Goal: Task Accomplishment & Management: Manage account settings

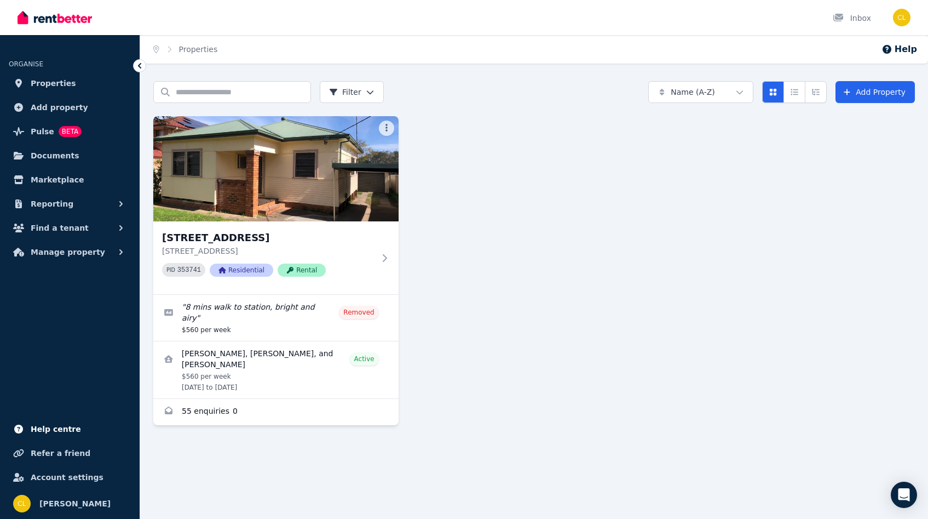
click at [61, 427] on span "Help centre" at bounding box center [56, 428] width 50 height 13
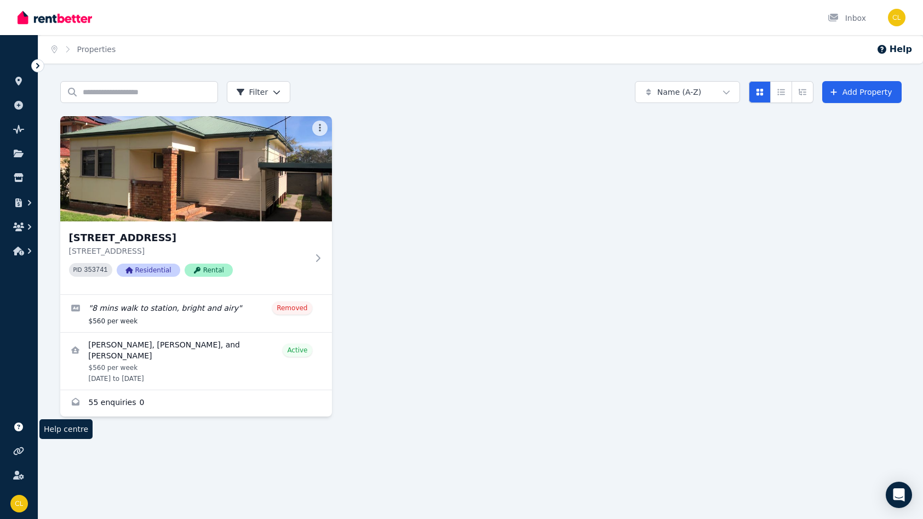
click at [35, 66] on icon at bounding box center [37, 65] width 11 height 11
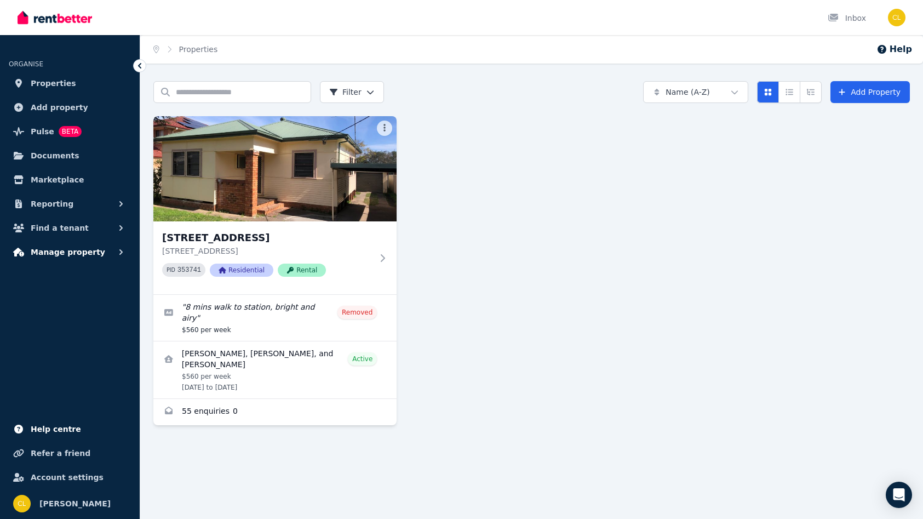
click at [45, 251] on span "Manage property" at bounding box center [68, 251] width 74 height 13
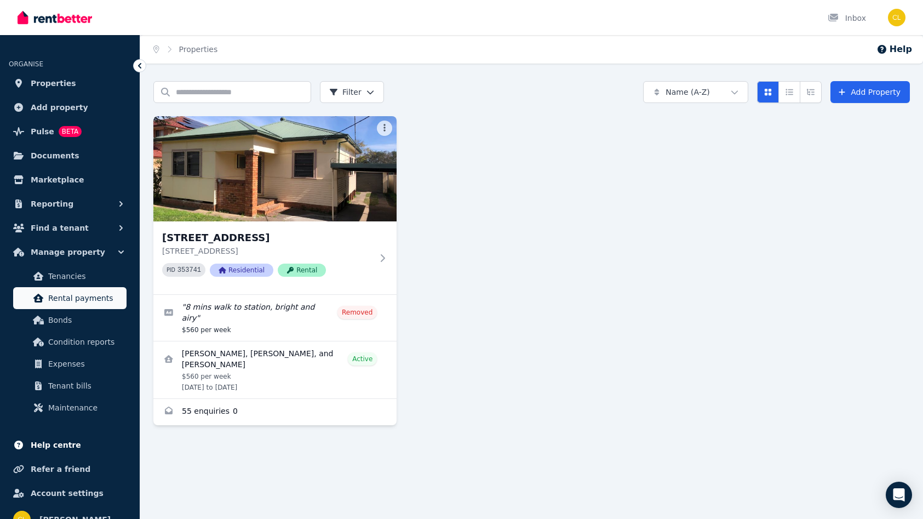
click at [74, 292] on span "Rental payments" at bounding box center [85, 297] width 74 height 13
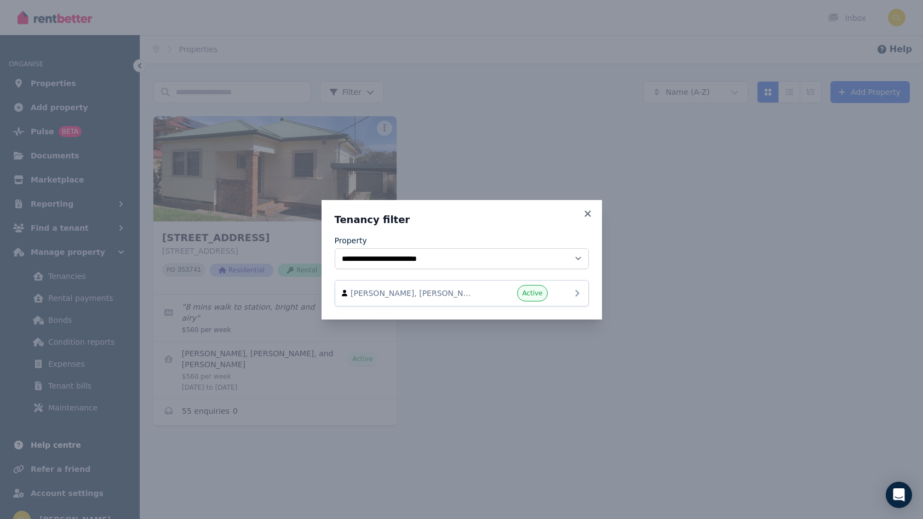
click at [575, 293] on icon at bounding box center [577, 292] width 13 height 13
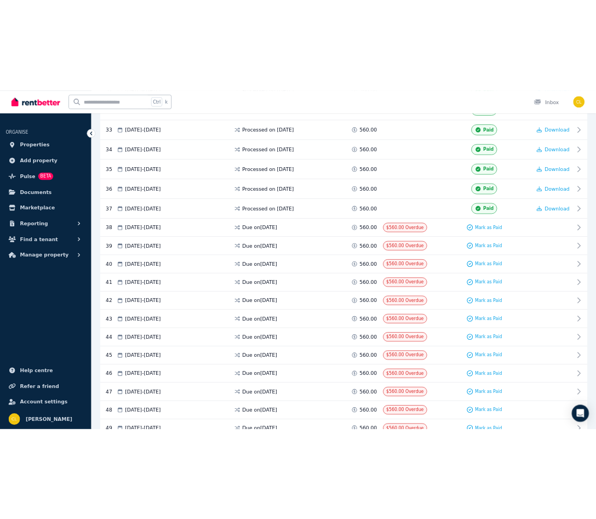
scroll to position [1224, 0]
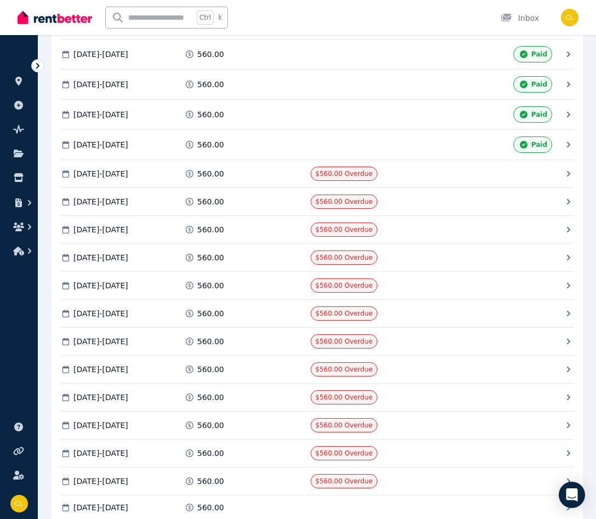
click at [568, 147] on icon at bounding box center [568, 144] width 3 height 5
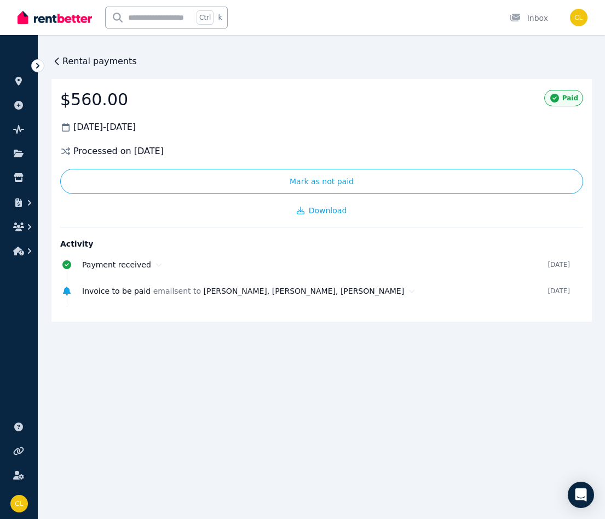
click at [57, 60] on icon at bounding box center [56, 61] width 11 height 11
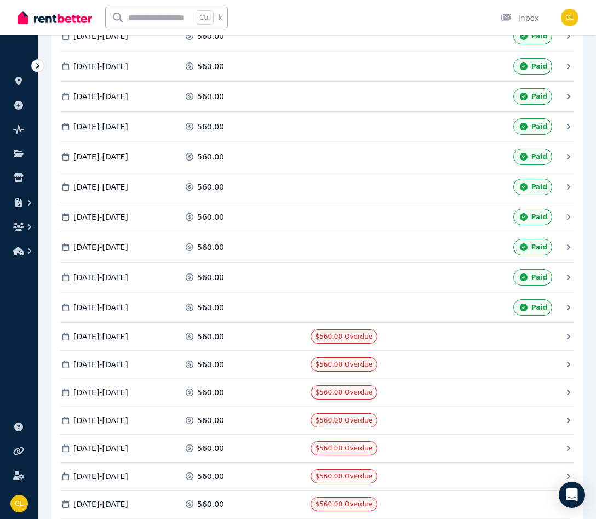
scroll to position [1285, 0]
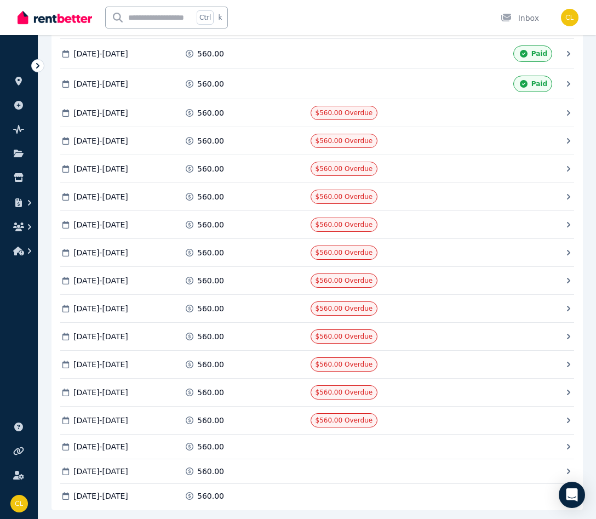
click at [569, 116] on icon at bounding box center [568, 112] width 3 height 5
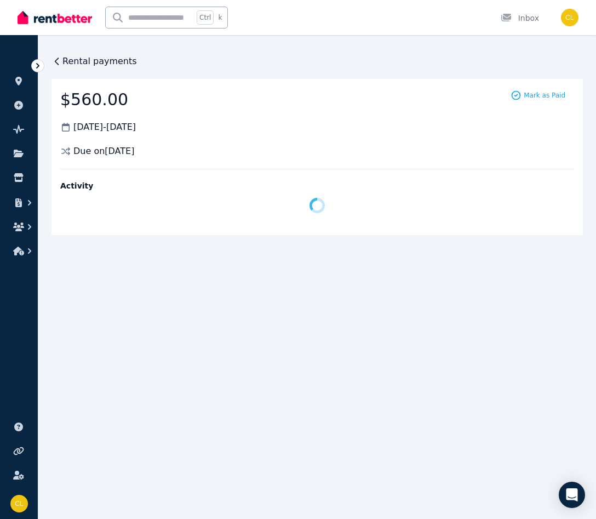
scroll to position [0, 0]
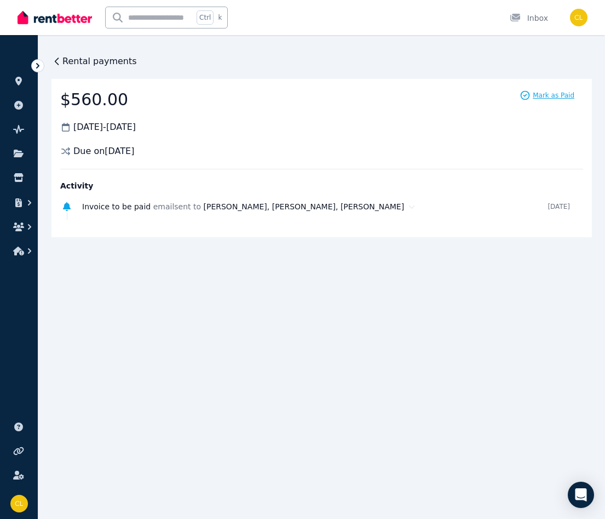
click at [545, 96] on span "Mark as Paid" at bounding box center [554, 95] width 42 height 9
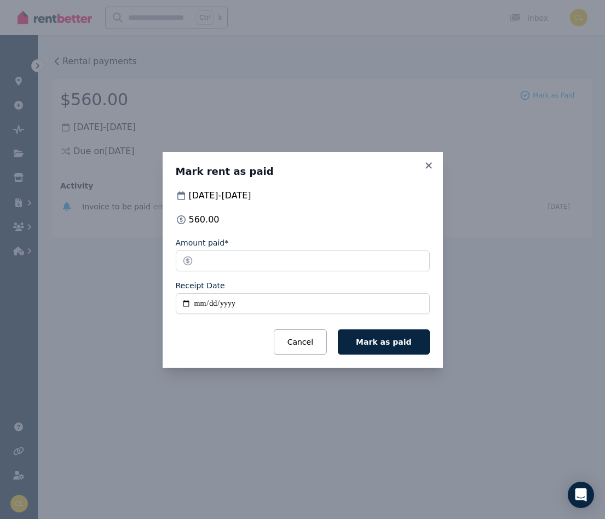
click at [412, 300] on input "Receipt Date" at bounding box center [303, 303] width 254 height 21
type input "**********"
click at [397, 343] on span "Mark as paid" at bounding box center [383, 341] width 55 height 9
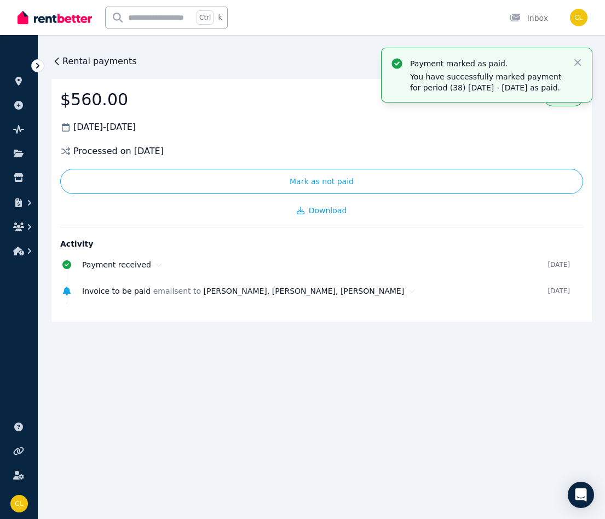
click at [71, 59] on span "Rental payments" at bounding box center [99, 61] width 74 height 13
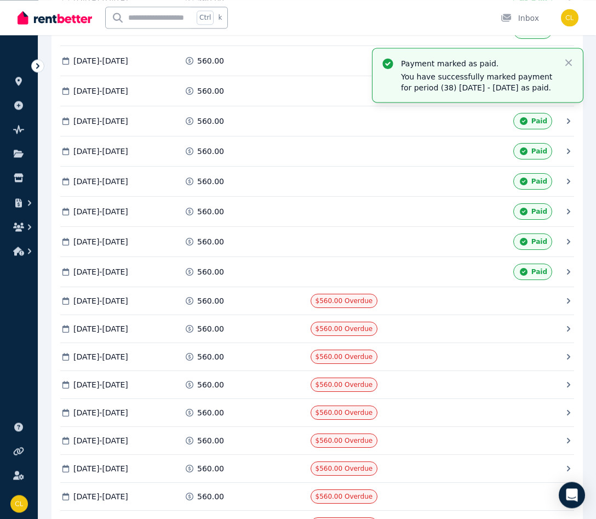
scroll to position [1173, 0]
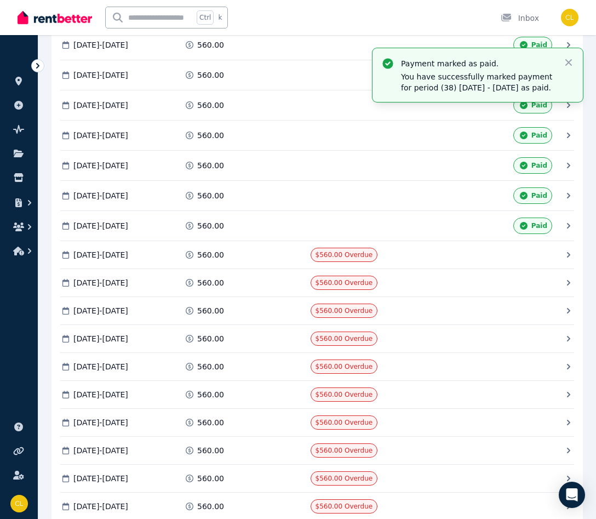
click at [567, 260] on icon at bounding box center [568, 254] width 11 height 11
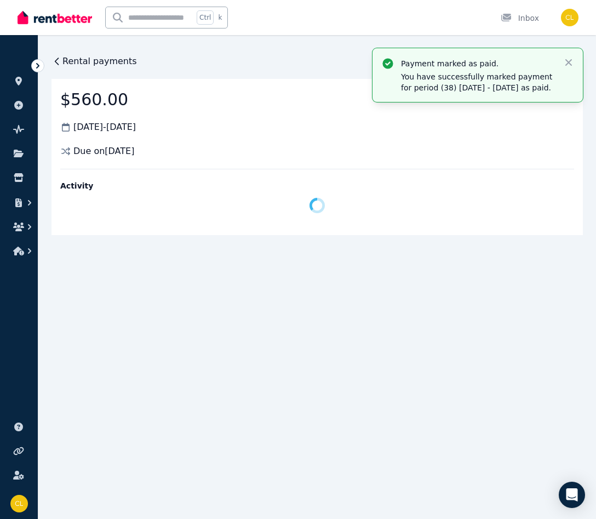
scroll to position [0, 0]
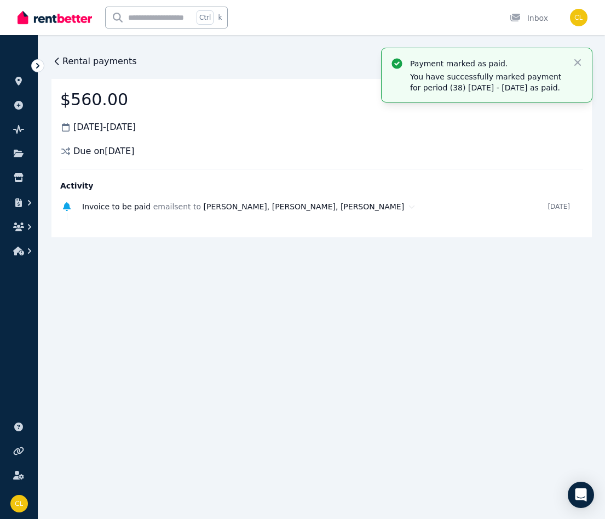
click at [95, 58] on span "Rental payments" at bounding box center [99, 61] width 74 height 13
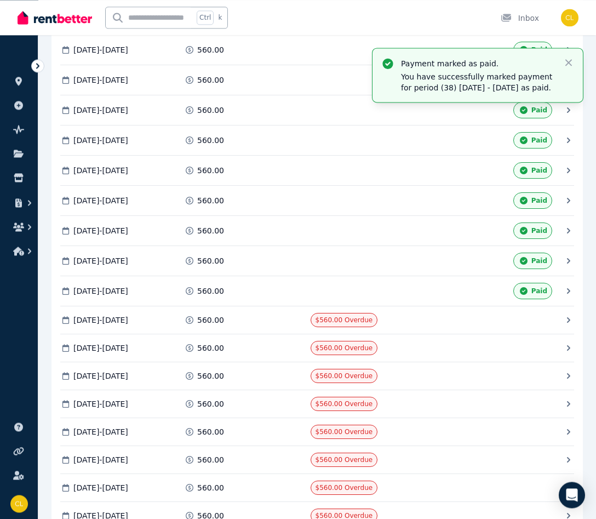
scroll to position [1117, 0]
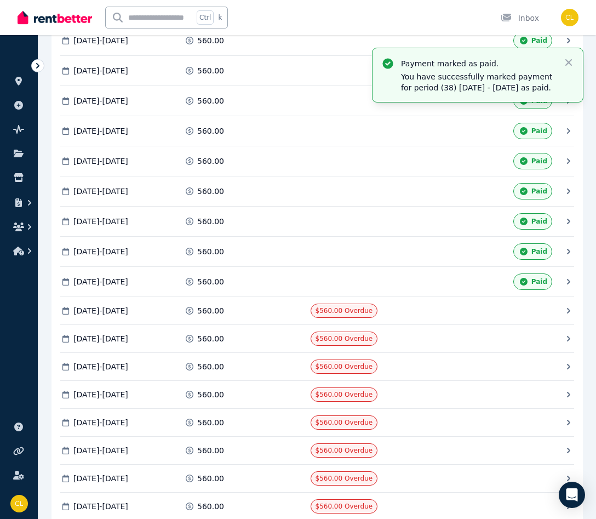
click at [567, 316] on icon at bounding box center [568, 310] width 11 height 11
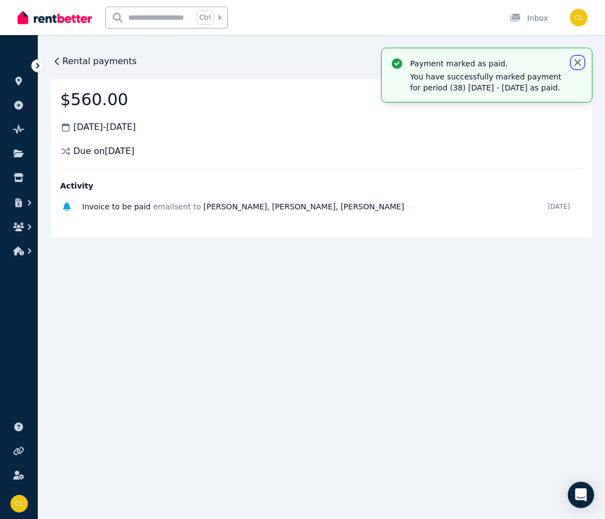
click at [577, 61] on icon "button" at bounding box center [577, 62] width 7 height 7
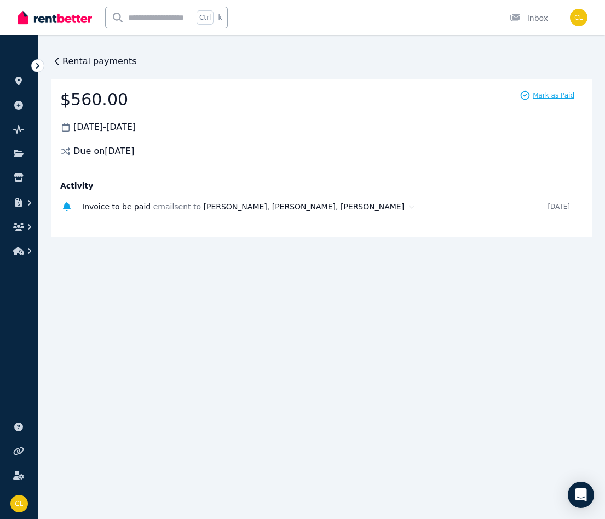
click at [551, 96] on span "Mark as Paid" at bounding box center [554, 95] width 42 height 9
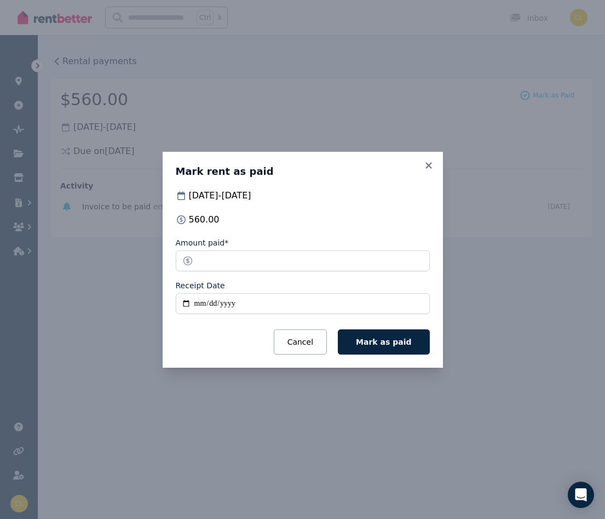
click at [416, 303] on input "Receipt Date" at bounding box center [303, 303] width 254 height 21
type input "**********"
click at [402, 342] on span "Mark as paid" at bounding box center [383, 341] width 55 height 9
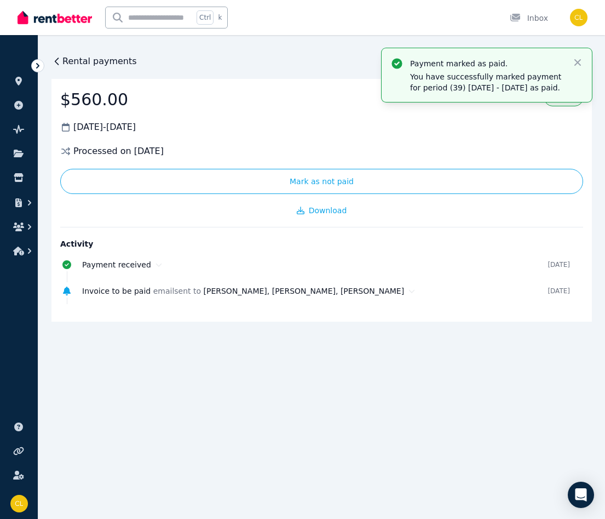
click at [94, 64] on span "Rental payments" at bounding box center [99, 61] width 74 height 13
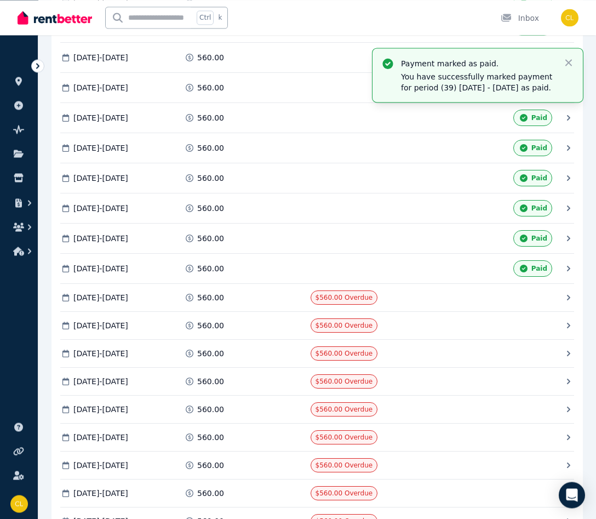
scroll to position [1229, 0]
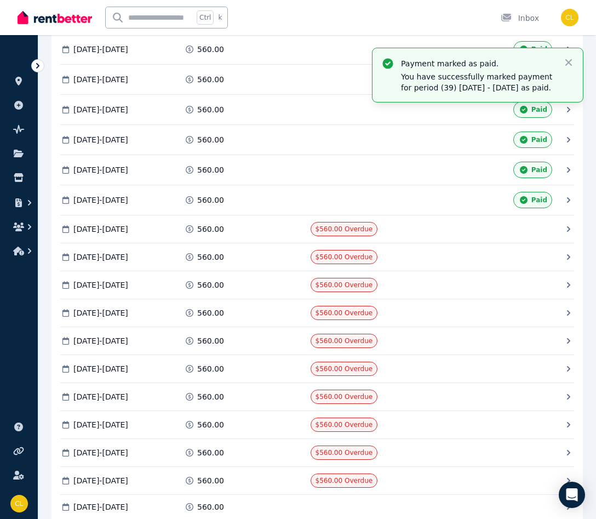
click at [568, 232] on icon at bounding box center [568, 228] width 3 height 5
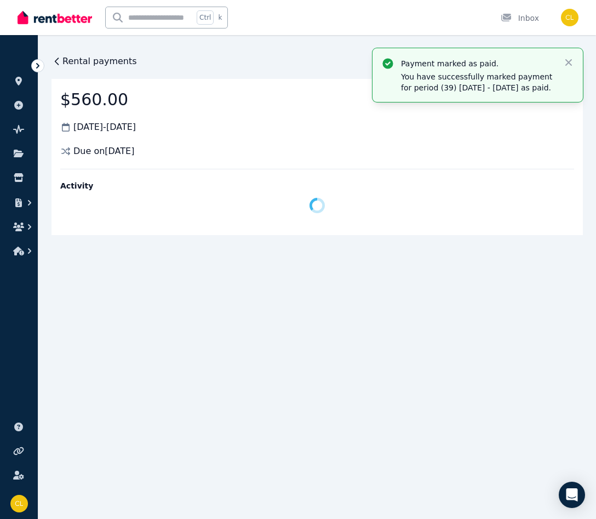
scroll to position [0, 0]
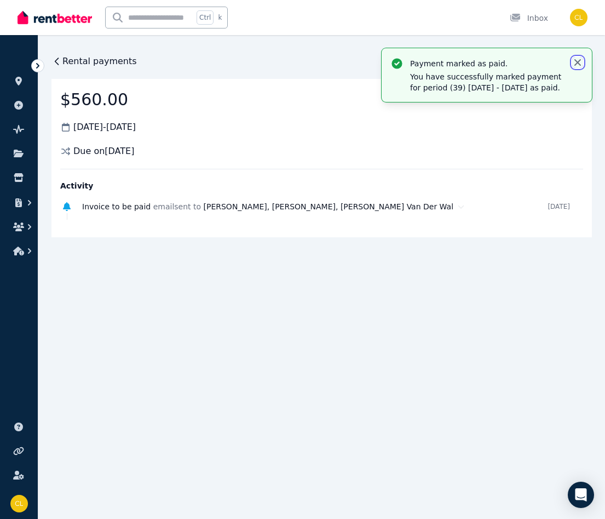
click at [578, 62] on icon "button" at bounding box center [577, 62] width 7 height 7
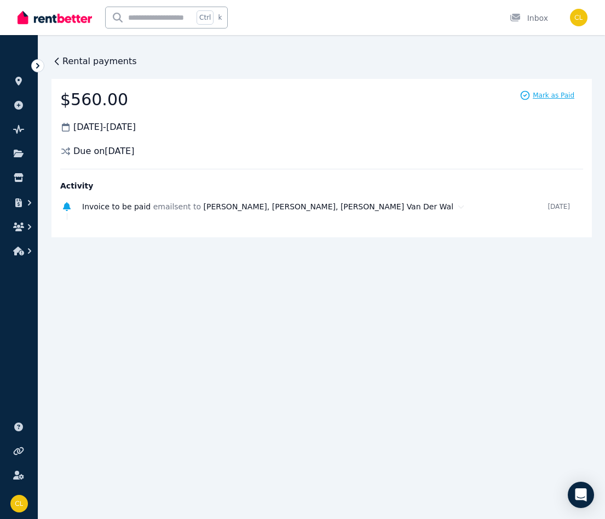
click at [552, 95] on span "Mark as Paid" at bounding box center [554, 95] width 42 height 9
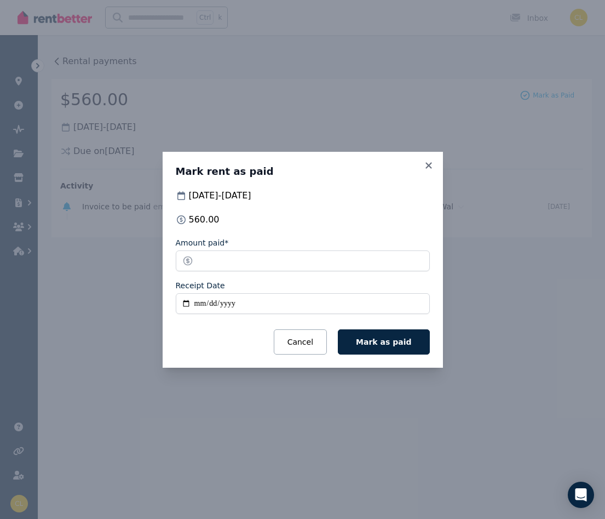
click at [416, 303] on input "Receipt Date" at bounding box center [303, 303] width 254 height 21
type input "**********"
click at [402, 342] on span "Mark as paid" at bounding box center [383, 341] width 55 height 9
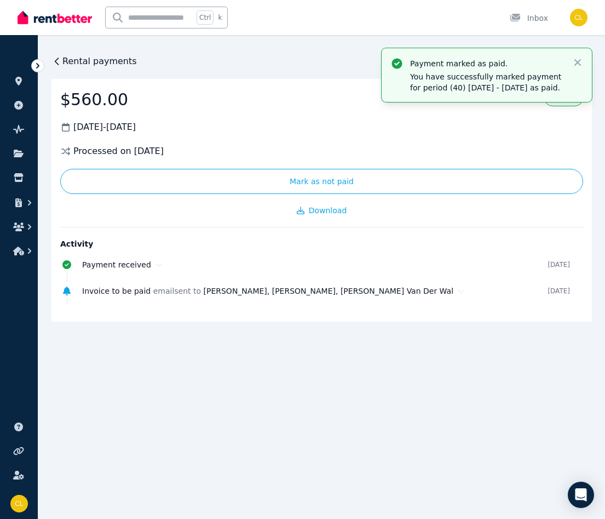
click at [86, 60] on span "Rental payments" at bounding box center [99, 61] width 74 height 13
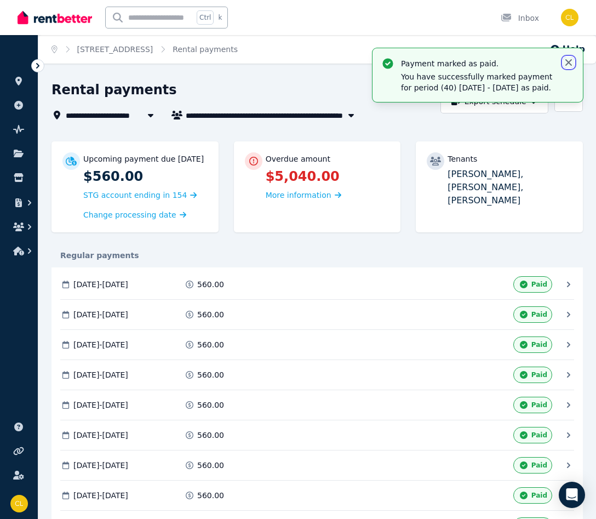
click at [568, 60] on icon "button" at bounding box center [568, 62] width 11 height 11
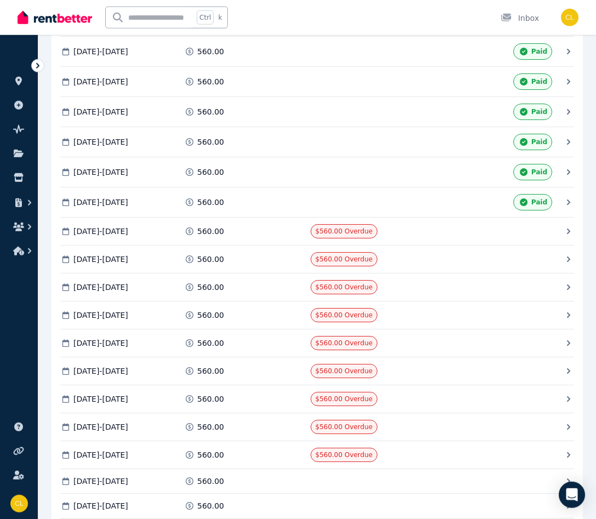
scroll to position [1285, 0]
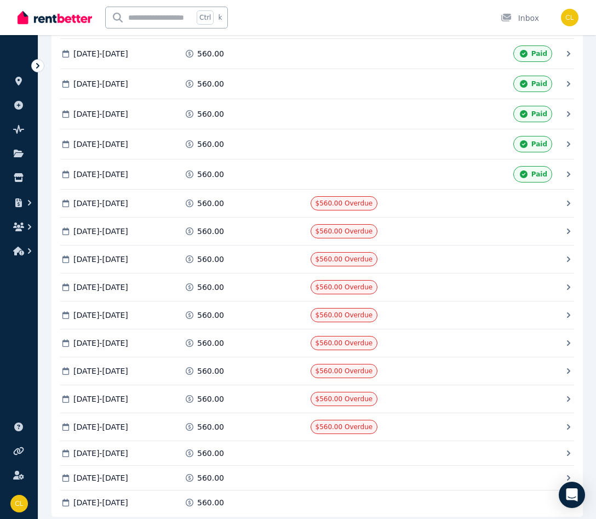
click at [567, 201] on icon at bounding box center [568, 203] width 11 height 11
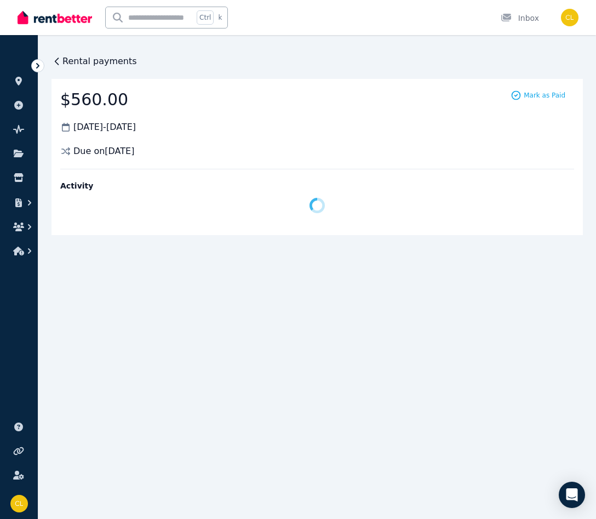
scroll to position [0, 0]
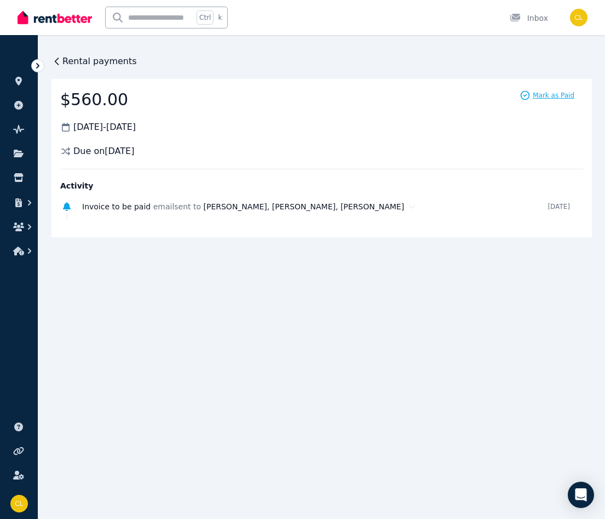
click at [552, 96] on span "Mark as Paid" at bounding box center [554, 95] width 42 height 9
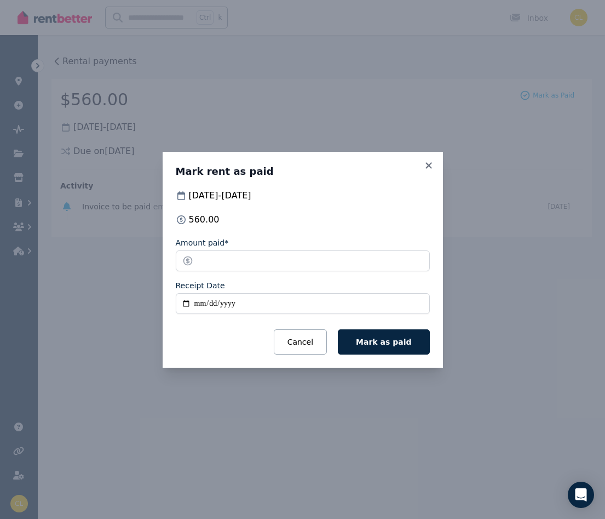
click at [416, 303] on input "Receipt Date" at bounding box center [303, 303] width 254 height 21
type input "**********"
click at [404, 344] on span "Mark as paid" at bounding box center [383, 341] width 55 height 9
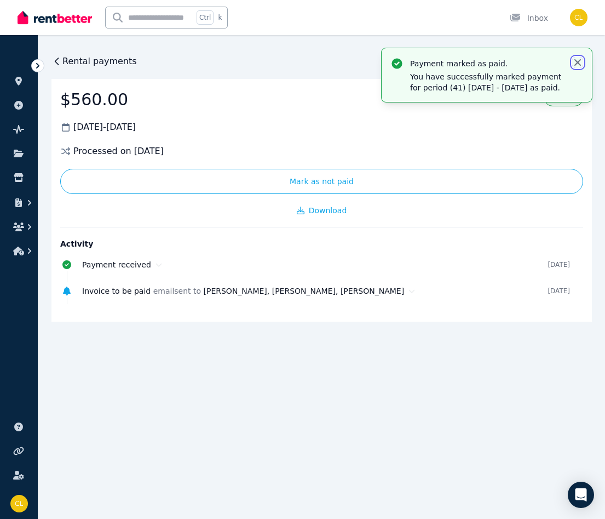
click at [576, 63] on icon "button" at bounding box center [577, 62] width 11 height 11
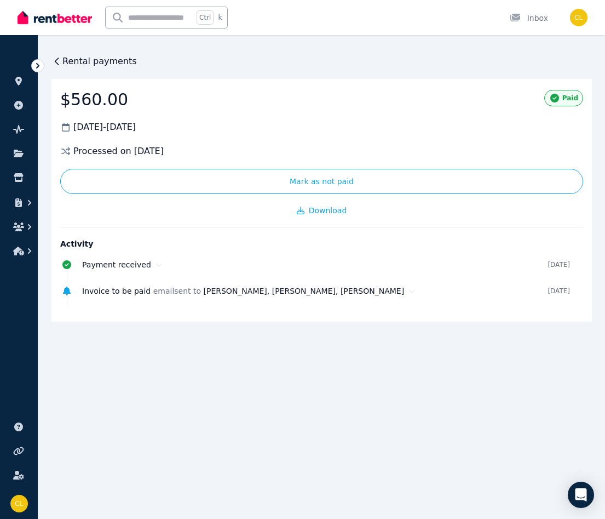
click at [79, 62] on span "Rental payments" at bounding box center [99, 61] width 74 height 13
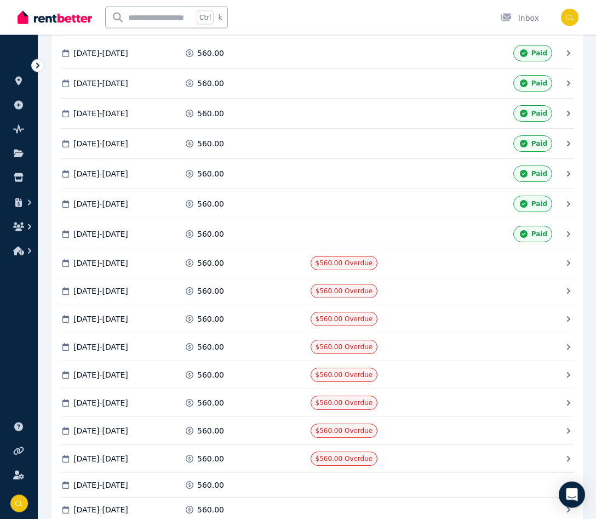
scroll to position [1334, 0]
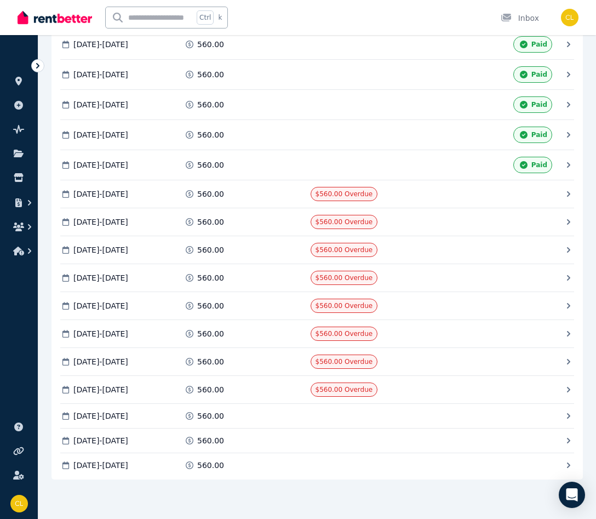
click at [566, 192] on icon at bounding box center [568, 193] width 11 height 11
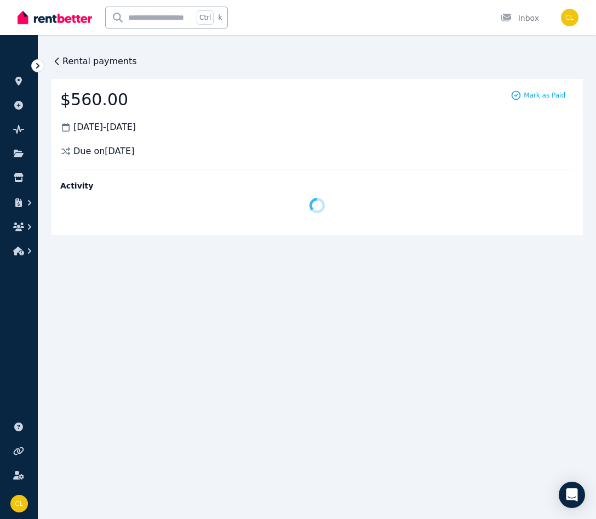
scroll to position [0, 0]
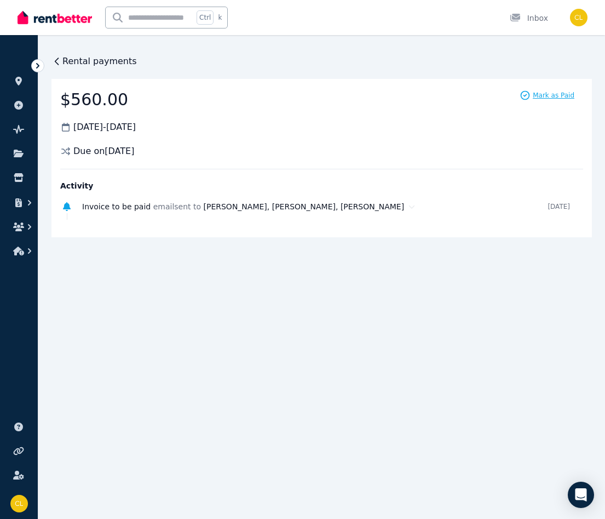
click at [549, 94] on span "Mark as Paid" at bounding box center [554, 95] width 42 height 9
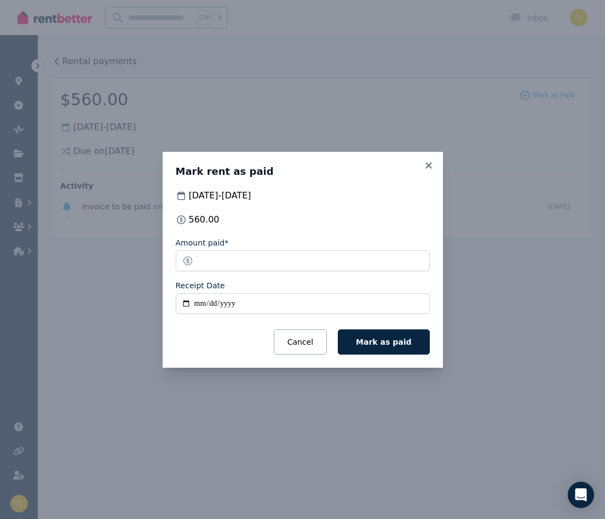
click at [416, 302] on input "Receipt Date" at bounding box center [303, 303] width 254 height 21
type input "**********"
click at [391, 341] on span "Mark as paid" at bounding box center [383, 341] width 55 height 9
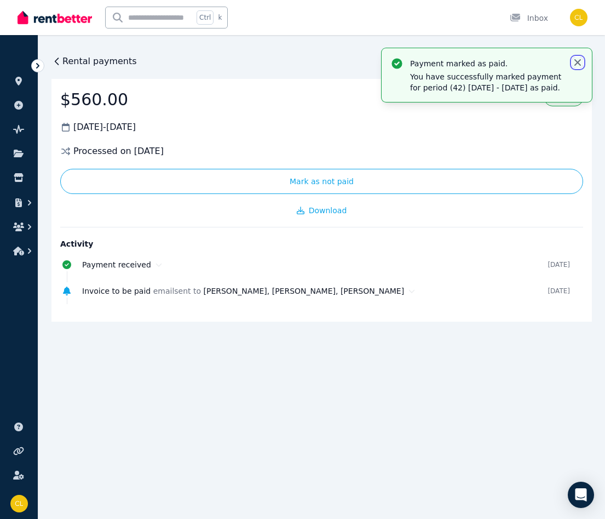
click at [575, 60] on icon "button" at bounding box center [577, 62] width 11 height 11
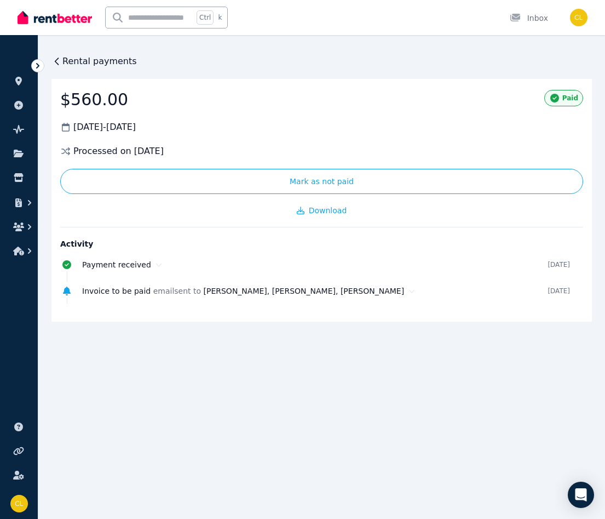
click at [80, 61] on span "Rental payments" at bounding box center [99, 61] width 74 height 13
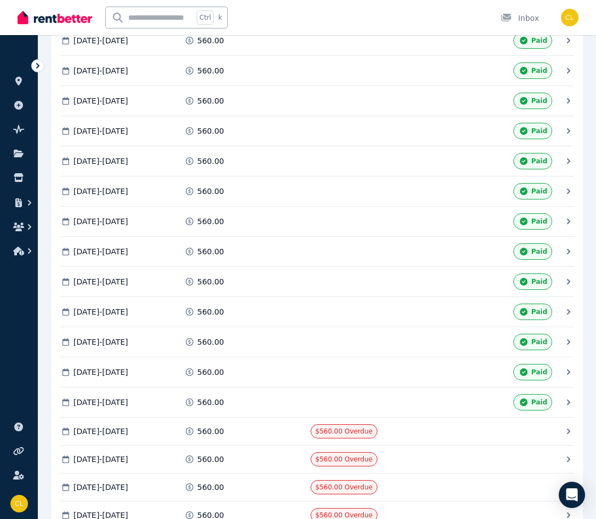
scroll to position [1337, 0]
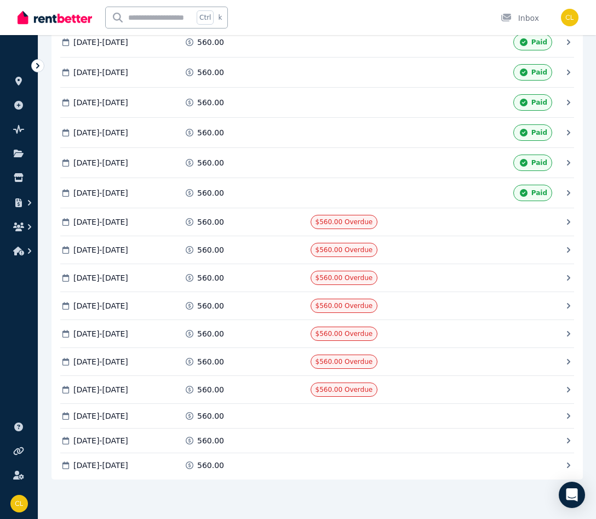
click at [568, 221] on icon at bounding box center [568, 221] width 3 height 5
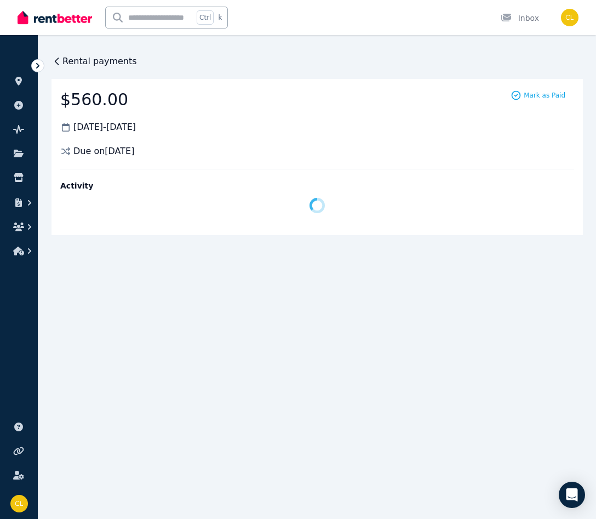
scroll to position [0, 0]
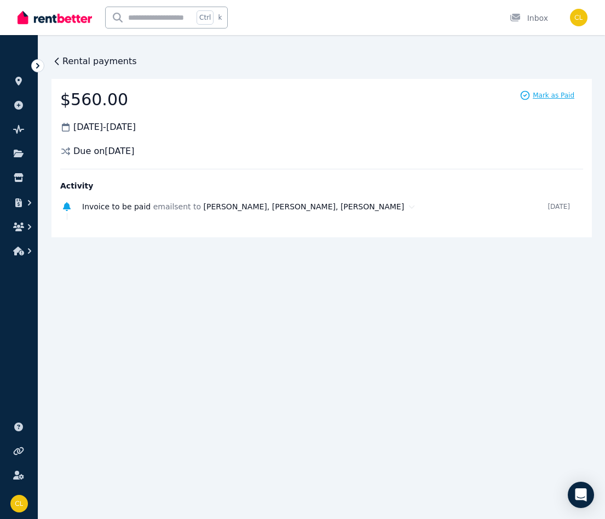
click at [544, 94] on span "Mark as Paid" at bounding box center [554, 95] width 42 height 9
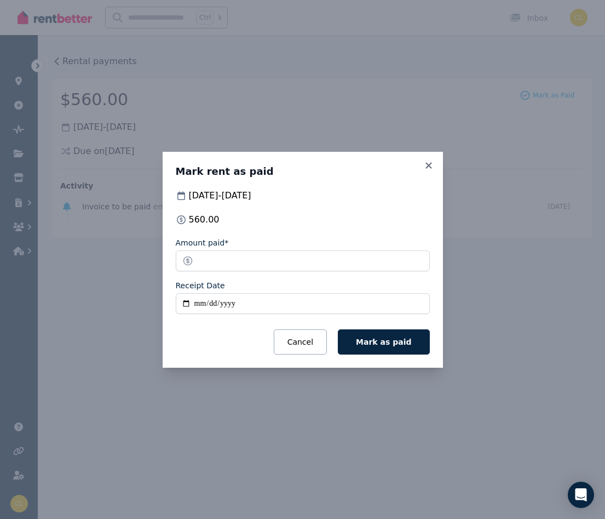
click at [416, 301] on input "Receipt Date" at bounding box center [303, 303] width 254 height 21
type input "**********"
click at [391, 343] on span "Mark as paid" at bounding box center [383, 341] width 55 height 9
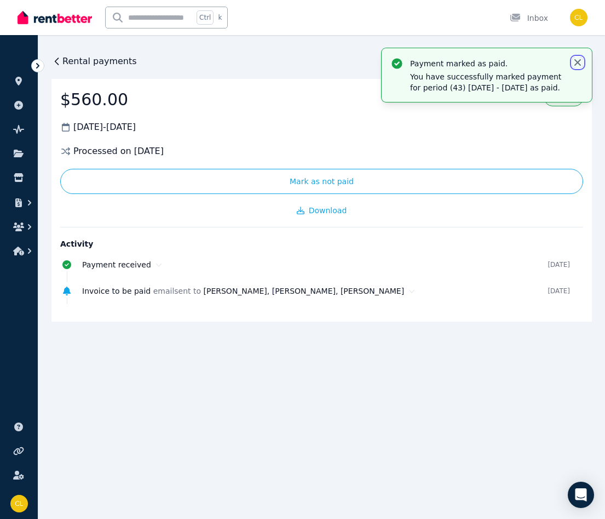
click at [574, 61] on icon "button" at bounding box center [577, 62] width 11 height 11
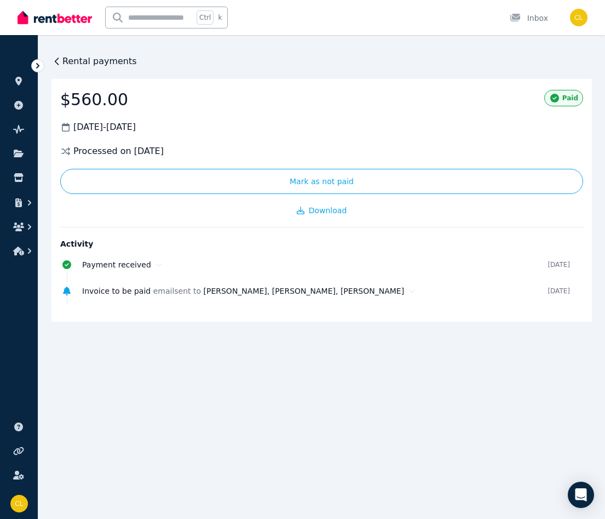
click at [108, 59] on span "Rental payments" at bounding box center [99, 61] width 74 height 13
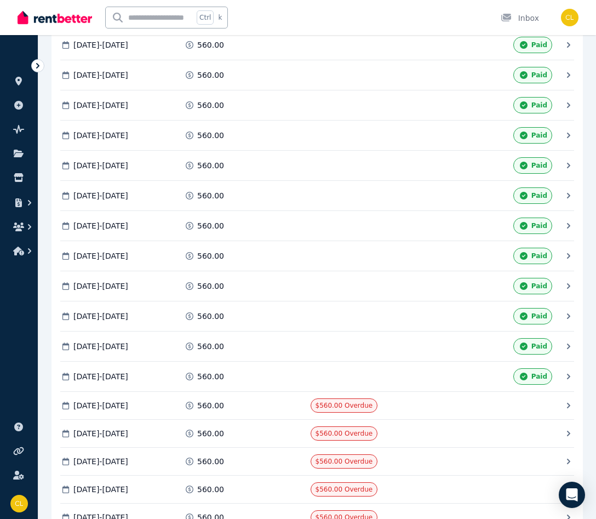
scroll to position [1339, 0]
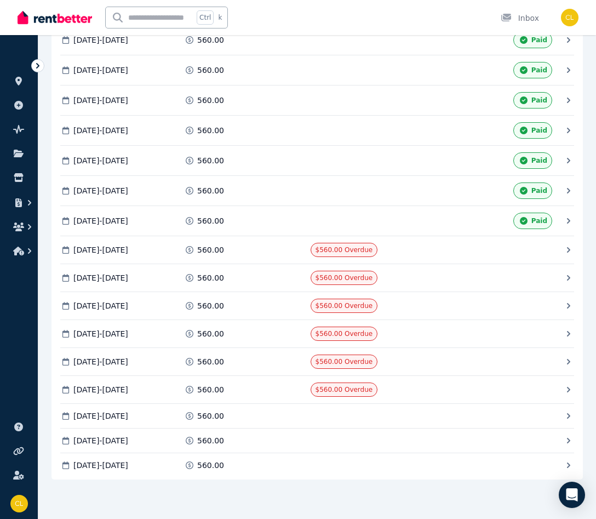
click at [567, 246] on icon at bounding box center [568, 249] width 11 height 11
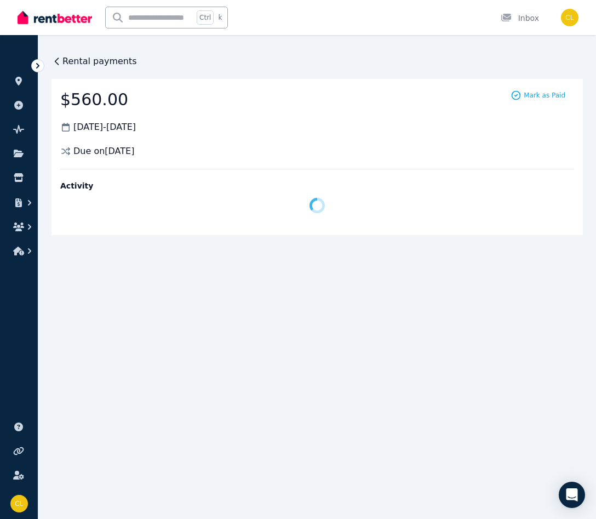
scroll to position [0, 0]
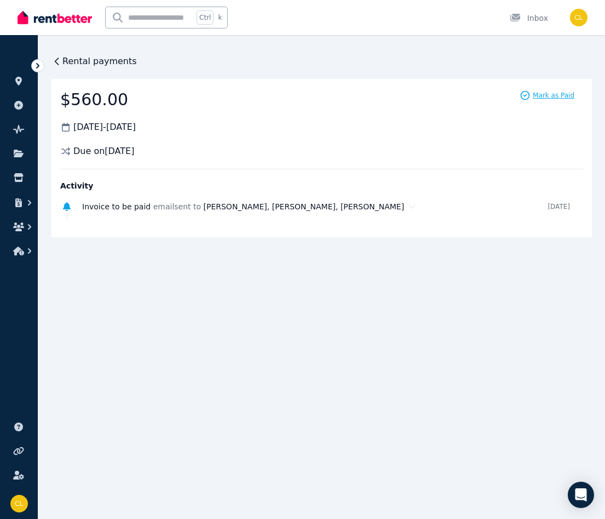
click at [550, 94] on span "Mark as Paid" at bounding box center [554, 95] width 42 height 9
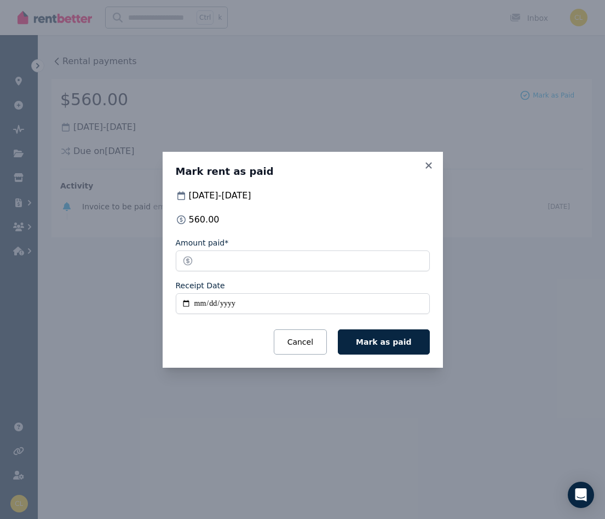
click at [414, 302] on input "Receipt Date" at bounding box center [303, 303] width 254 height 21
type input "**********"
click at [400, 345] on span "Mark as paid" at bounding box center [383, 341] width 55 height 9
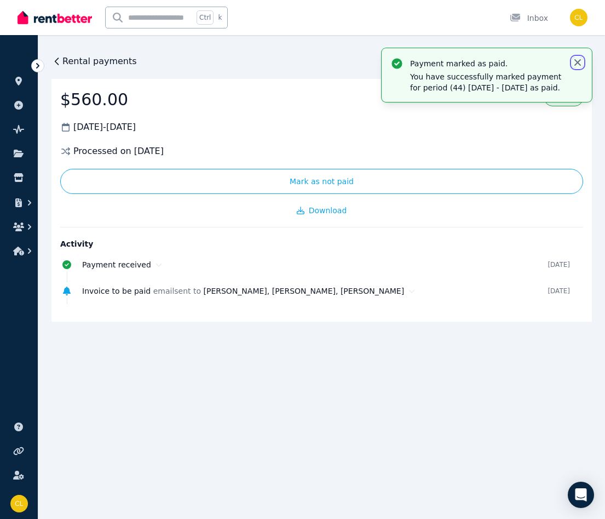
click at [577, 61] on icon "button" at bounding box center [577, 62] width 7 height 7
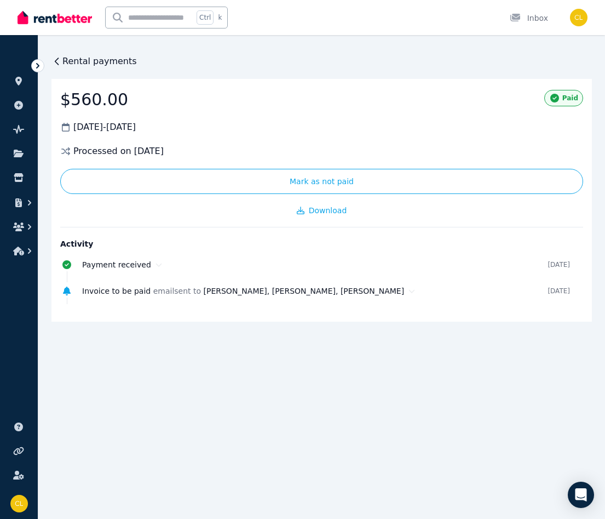
click at [98, 64] on span "Rental payments" at bounding box center [99, 61] width 74 height 13
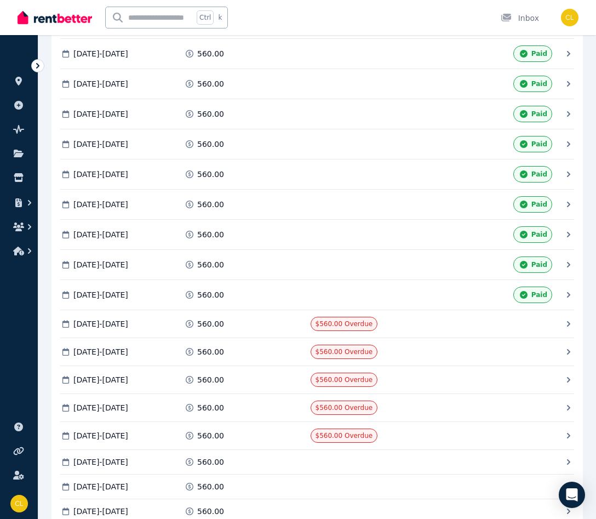
scroll to position [1330, 0]
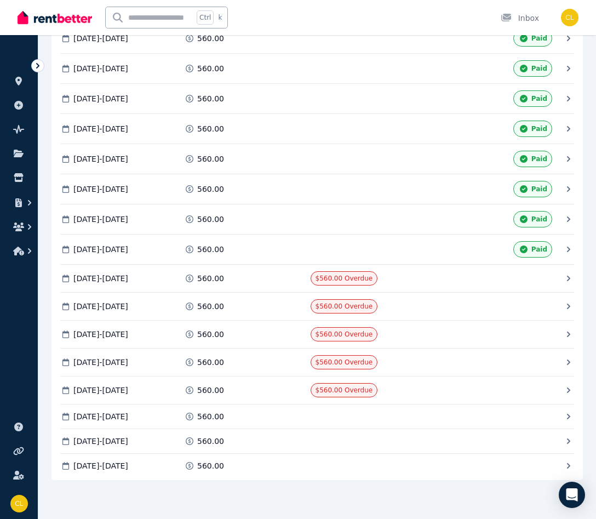
click at [567, 278] on icon at bounding box center [568, 278] width 11 height 11
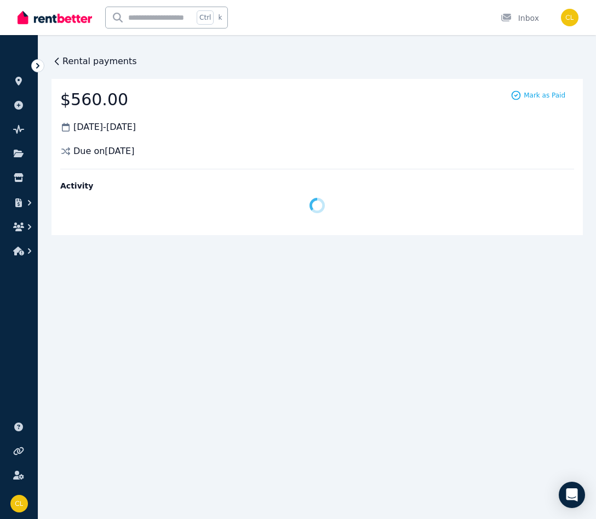
scroll to position [0, 0]
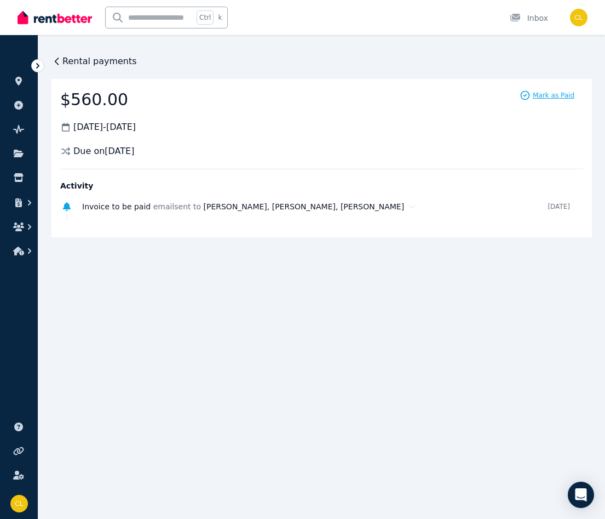
click at [555, 95] on span "Mark as Paid" at bounding box center [554, 95] width 42 height 9
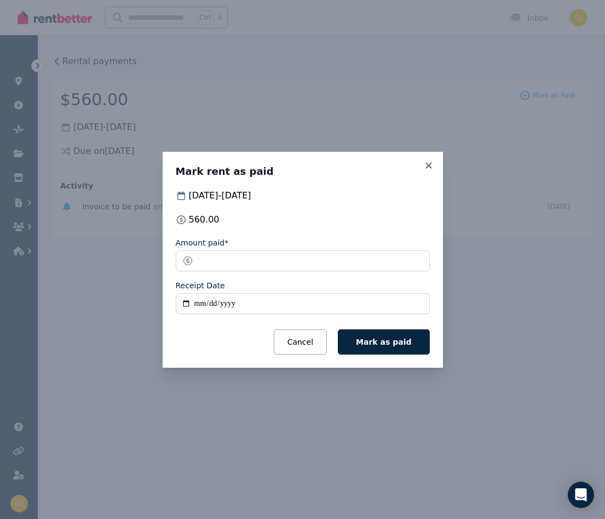
click at [413, 301] on input "Receipt Date" at bounding box center [303, 303] width 254 height 21
type input "**********"
click at [383, 341] on span "Mark as paid" at bounding box center [383, 341] width 55 height 9
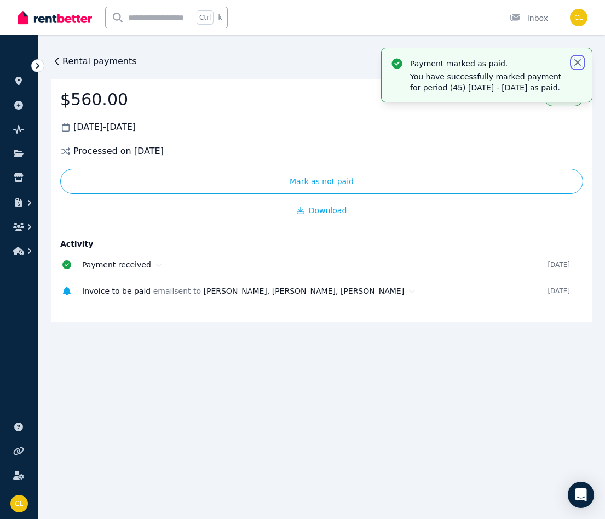
click at [577, 61] on icon "button" at bounding box center [577, 62] width 7 height 7
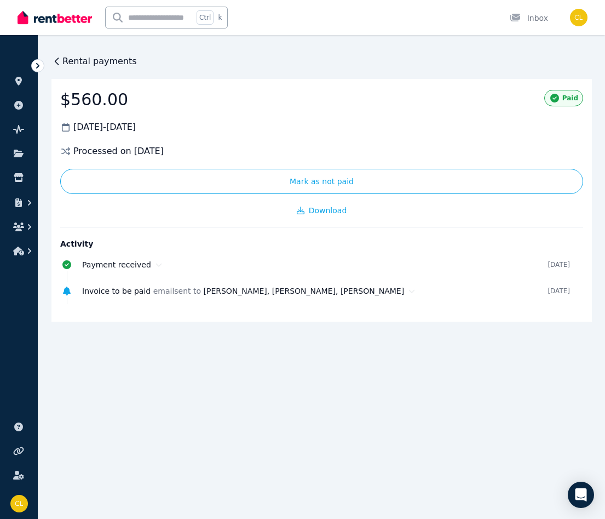
click at [105, 62] on span "Rental payments" at bounding box center [99, 61] width 74 height 13
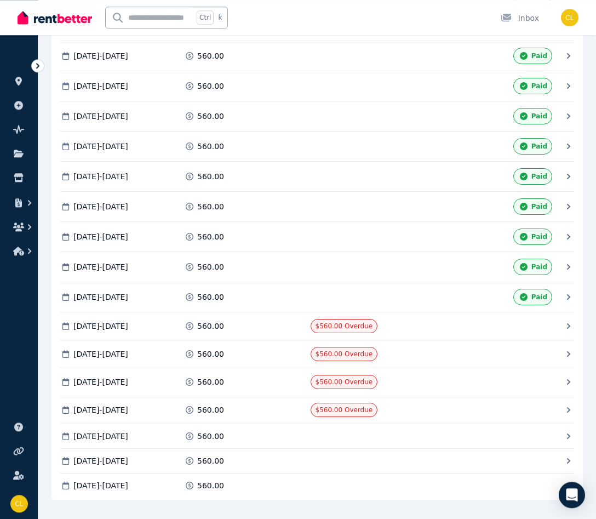
scroll to position [1332, 0]
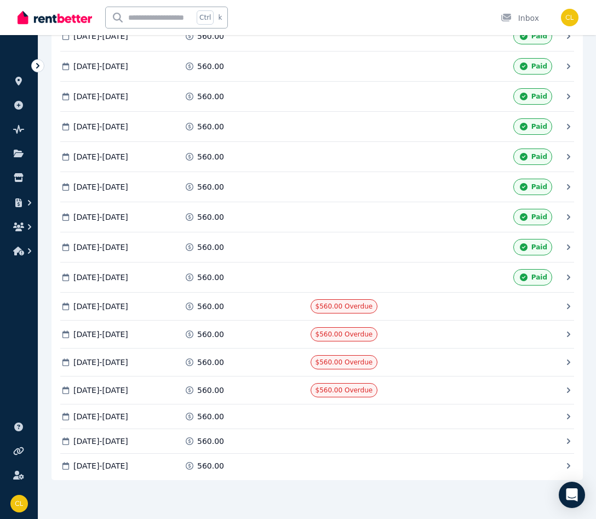
click at [568, 305] on icon at bounding box center [568, 306] width 11 height 11
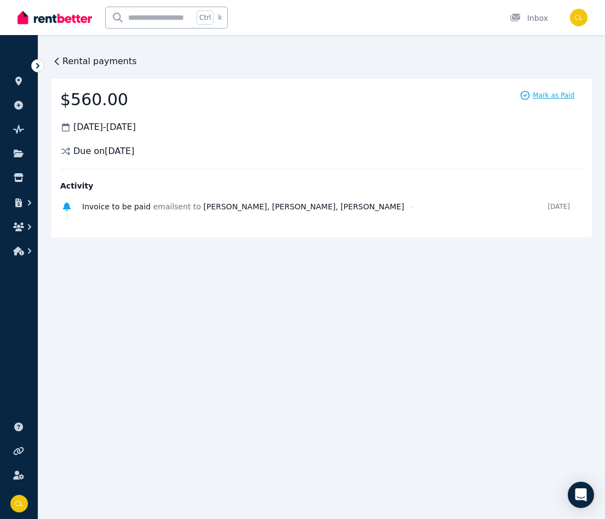
click at [556, 95] on span "Mark as Paid" at bounding box center [554, 95] width 42 height 9
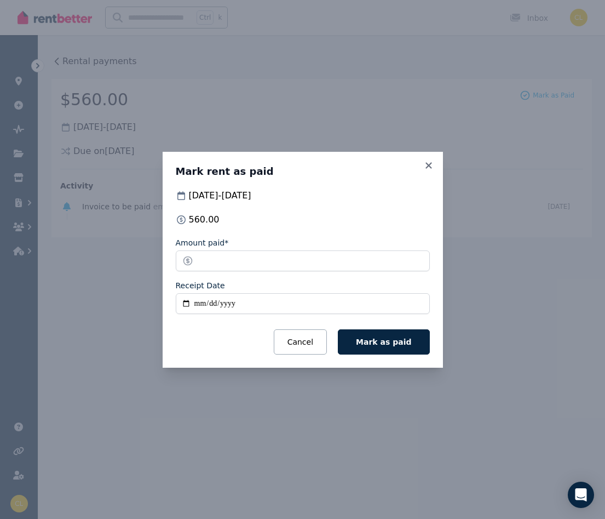
click at [415, 305] on input "Receipt Date" at bounding box center [303, 303] width 254 height 21
type input "**********"
click at [400, 341] on span "Mark as paid" at bounding box center [383, 341] width 55 height 9
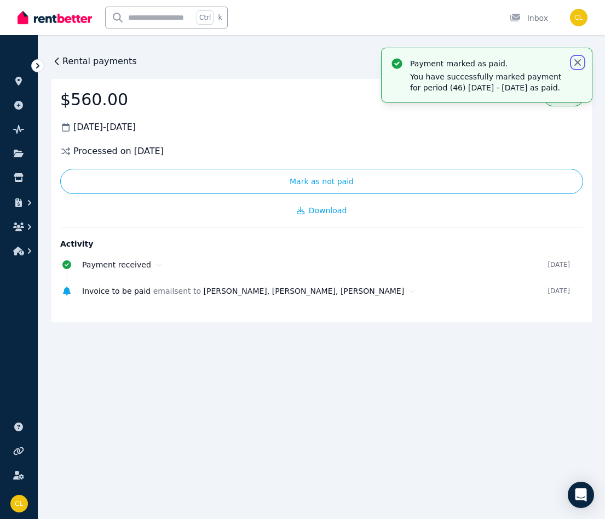
click at [577, 63] on icon "button" at bounding box center [577, 62] width 7 height 7
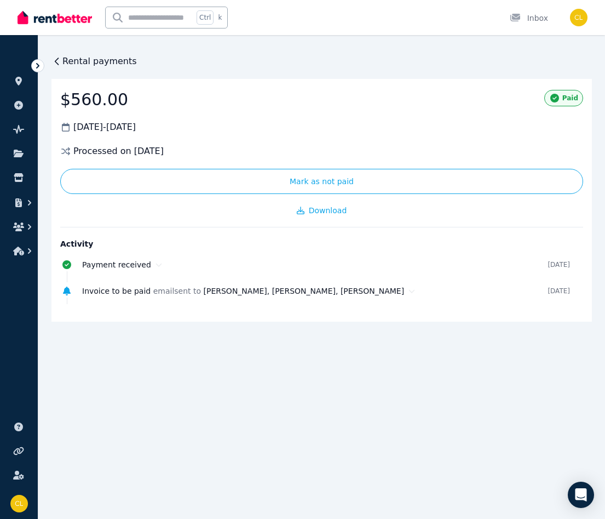
click at [101, 64] on span "Rental payments" at bounding box center [99, 61] width 74 height 13
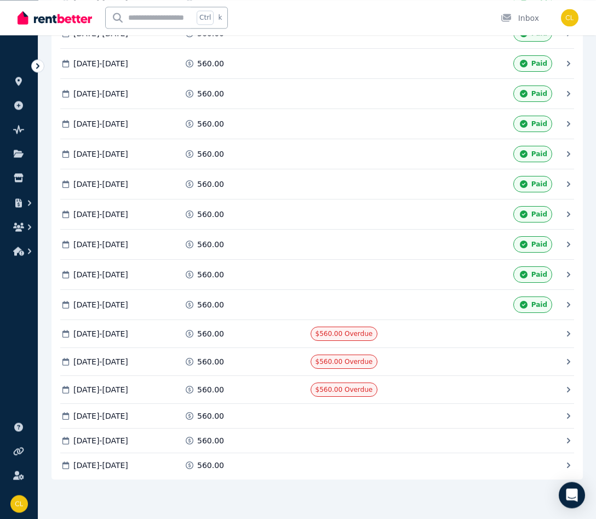
scroll to position [1345, 0]
click at [565, 331] on icon at bounding box center [568, 333] width 11 height 11
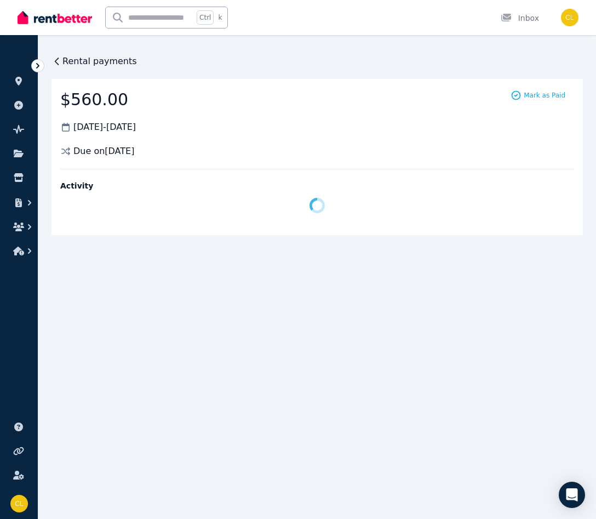
scroll to position [0, 0]
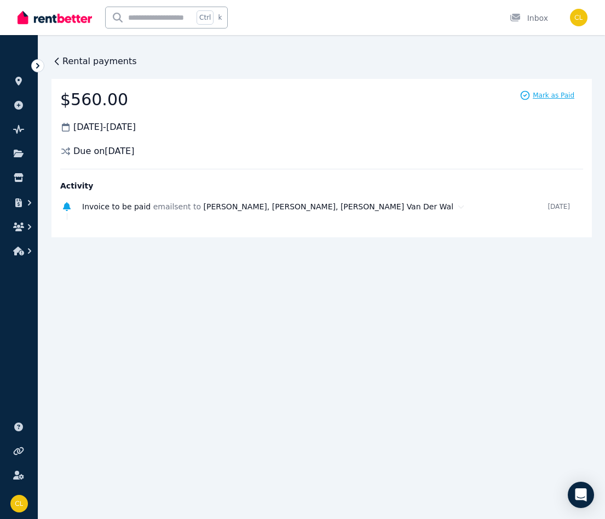
click at [557, 94] on span "Mark as Paid" at bounding box center [554, 95] width 42 height 9
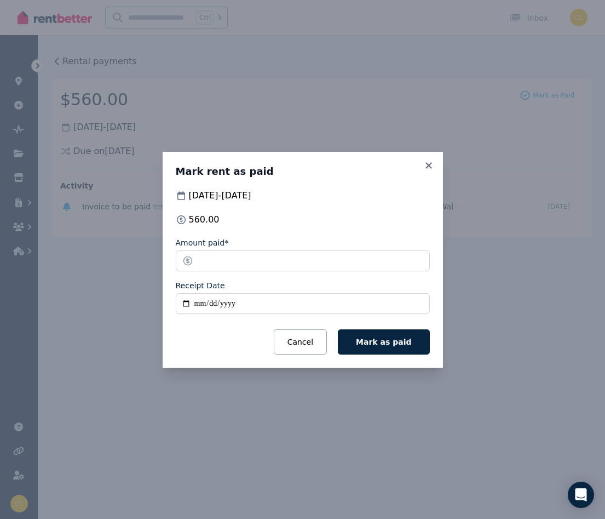
click at [418, 301] on input "Receipt Date" at bounding box center [303, 303] width 254 height 21
type input "**********"
click at [400, 344] on span "Mark as paid" at bounding box center [383, 341] width 55 height 9
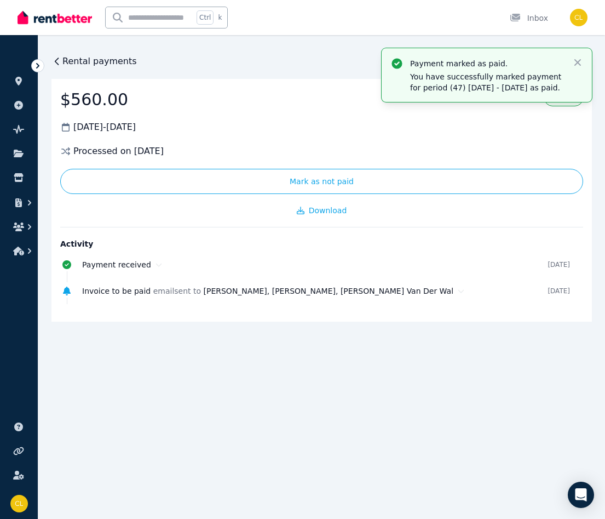
click at [98, 62] on span "Rental payments" at bounding box center [99, 61] width 74 height 13
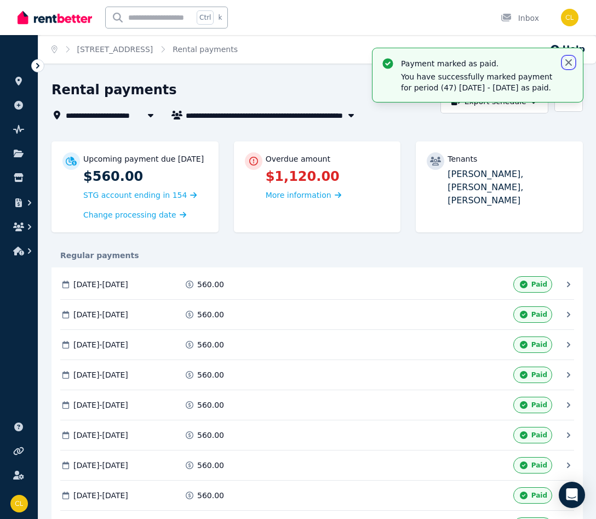
click at [568, 60] on icon "button" at bounding box center [568, 62] width 11 height 11
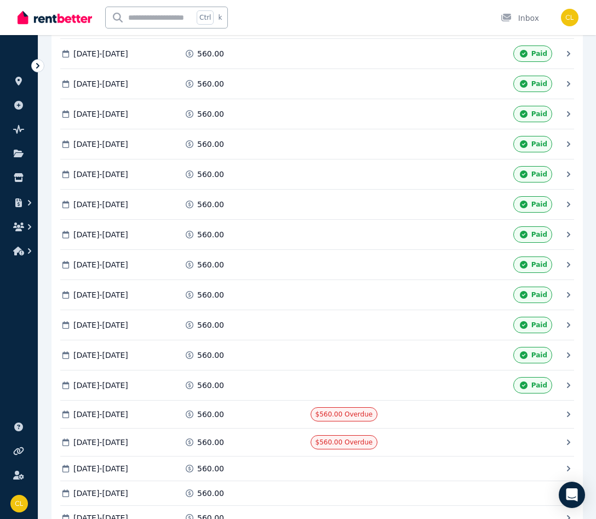
scroll to position [1347, 0]
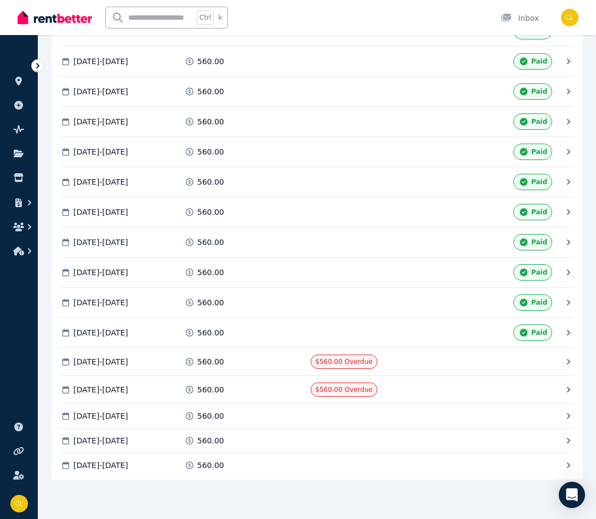
click at [11, 356] on ul "ORGANISE Properties Add property Pulse BETA Documents Marketplace Help centre R…" at bounding box center [19, 282] width 38 height 473
click at [568, 361] on icon at bounding box center [568, 361] width 11 height 11
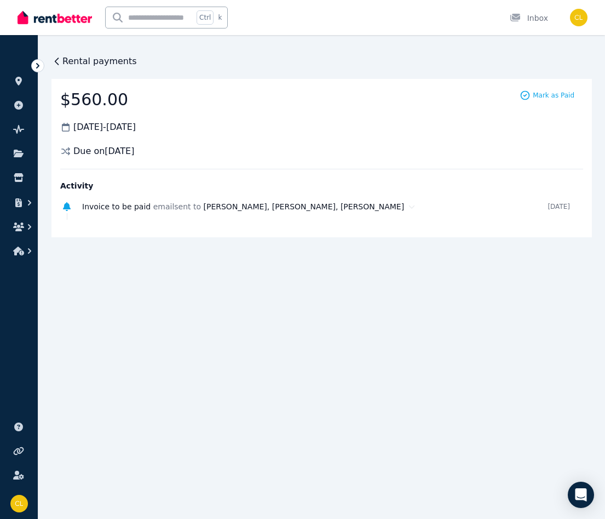
click at [324, 17] on div "Ctrl k Inbox" at bounding box center [284, 17] width 533 height 35
click at [99, 61] on span "Rental payments" at bounding box center [99, 61] width 74 height 13
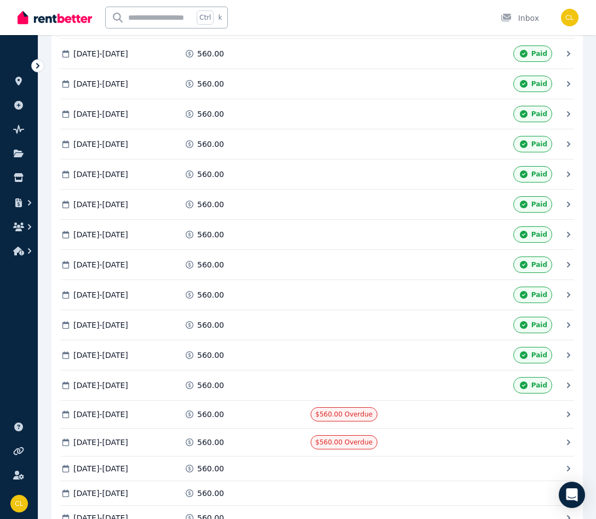
scroll to position [1347, 0]
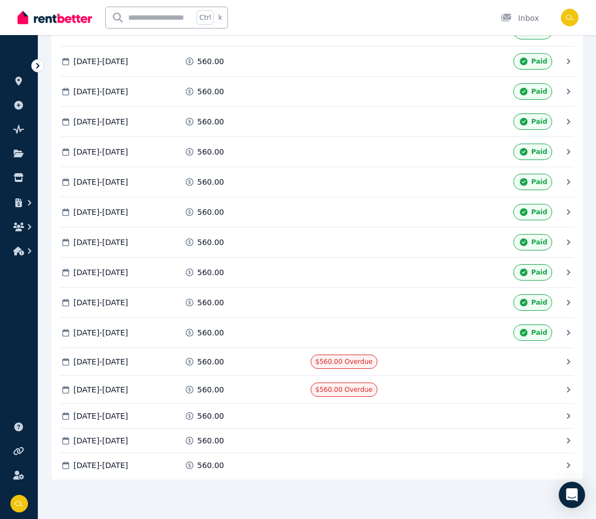
click at [568, 333] on icon at bounding box center [568, 332] width 11 height 11
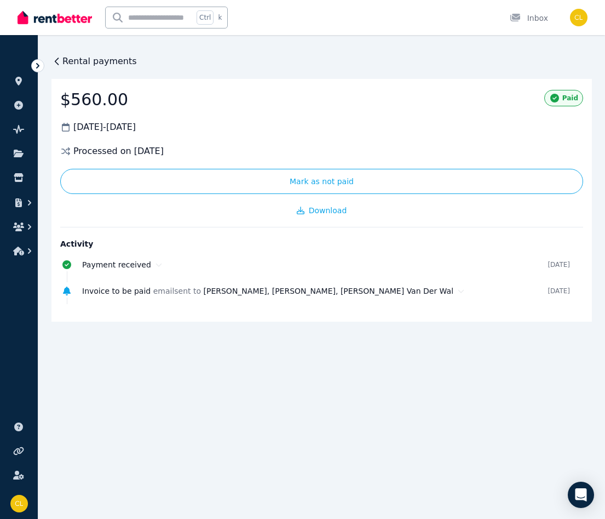
click at [79, 64] on span "Rental payments" at bounding box center [99, 61] width 74 height 13
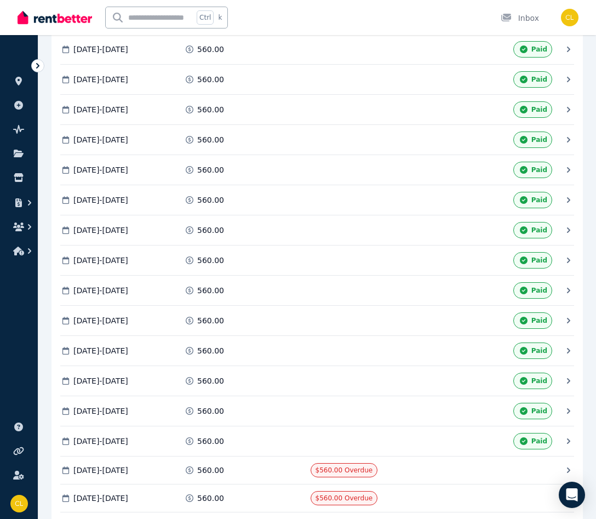
scroll to position [1347, 0]
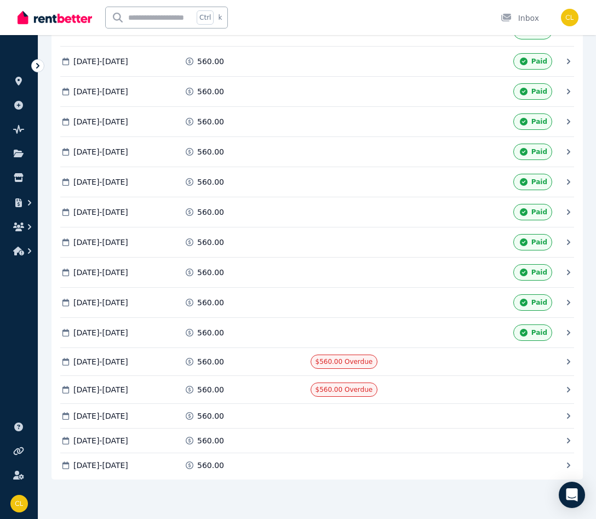
click at [567, 359] on icon at bounding box center [568, 361] width 11 height 11
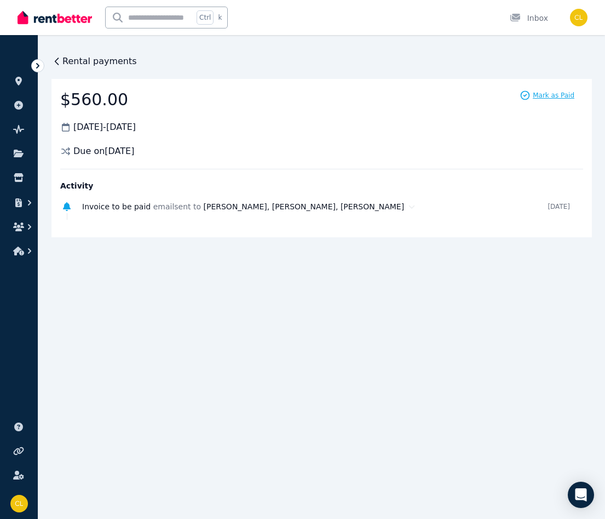
click at [555, 94] on span "Mark as Paid" at bounding box center [554, 95] width 42 height 9
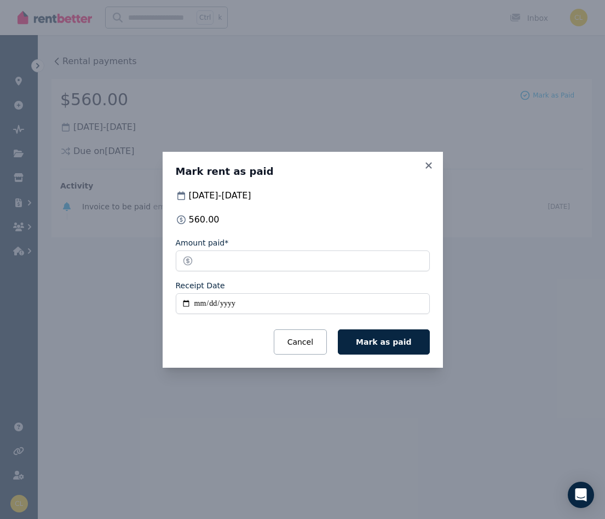
click at [416, 303] on input "Receipt Date" at bounding box center [303, 303] width 254 height 21
type input "**********"
click at [384, 342] on span "Mark as paid" at bounding box center [383, 341] width 55 height 9
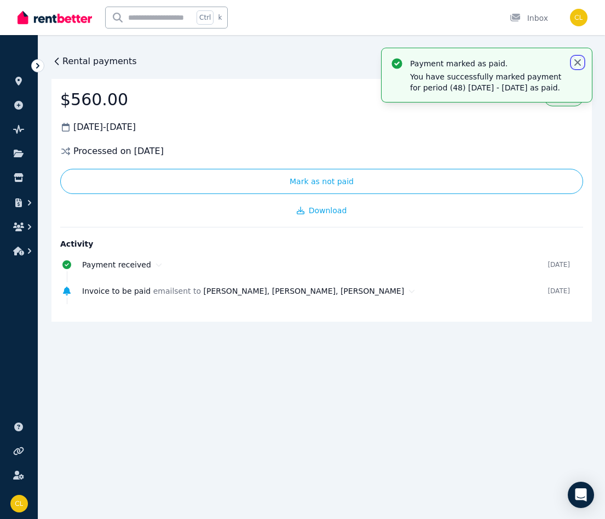
click at [579, 61] on icon "button" at bounding box center [577, 62] width 7 height 7
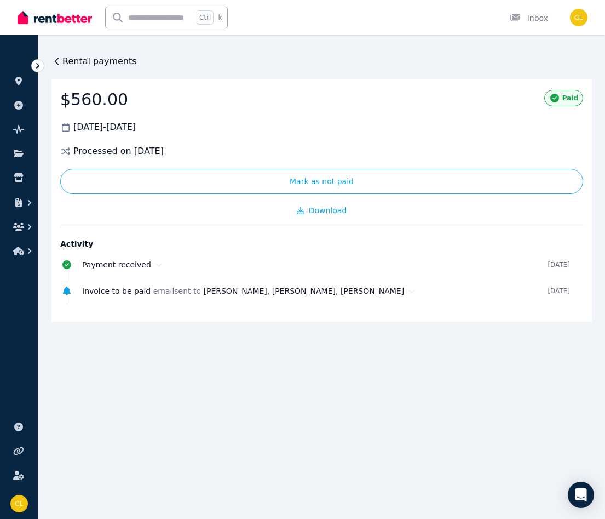
click at [95, 60] on span "Rental payments" at bounding box center [99, 61] width 74 height 13
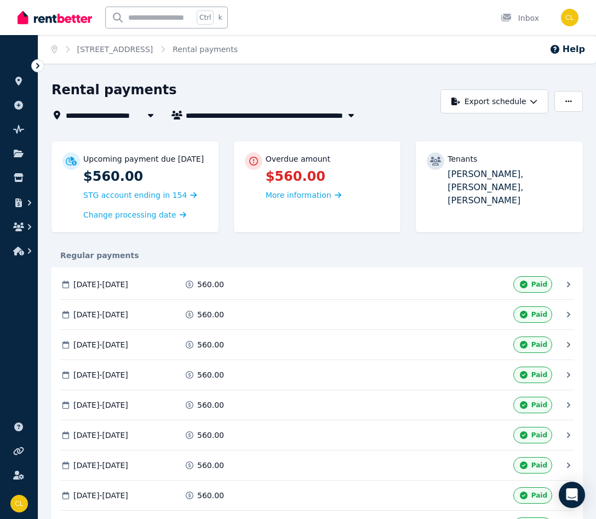
click at [301, 16] on div "Ctrl k Inbox" at bounding box center [279, 17] width 523 height 35
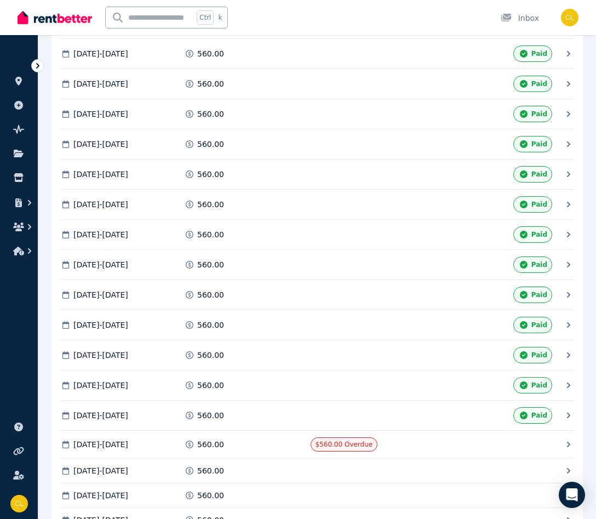
scroll to position [1350, 0]
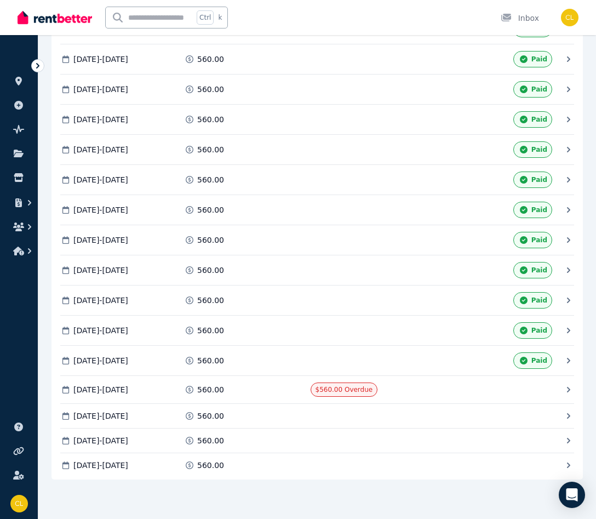
click at [567, 390] on icon at bounding box center [568, 389] width 11 height 11
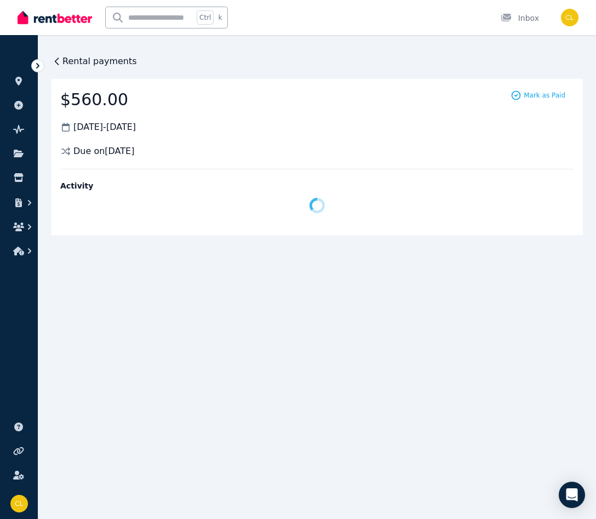
scroll to position [0, 0]
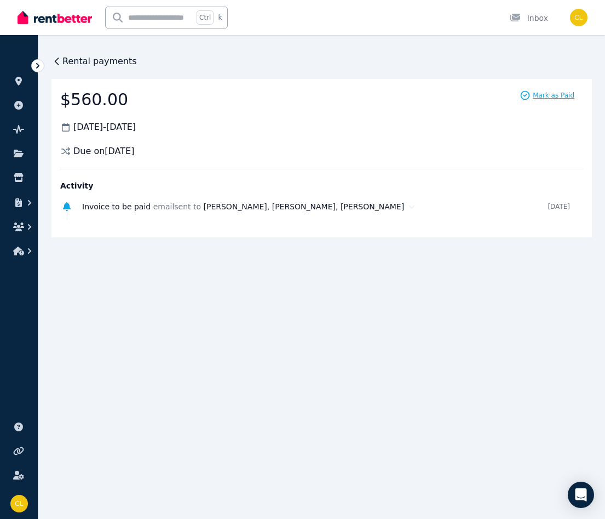
click at [560, 94] on span "Mark as Paid" at bounding box center [554, 95] width 42 height 9
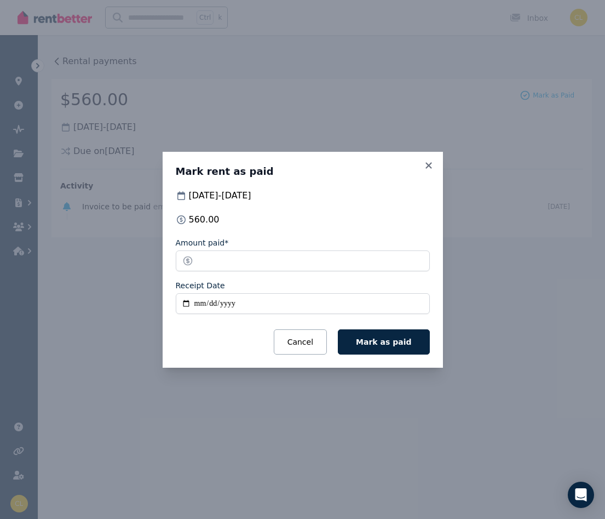
click at [418, 301] on input "Receipt Date" at bounding box center [303, 303] width 254 height 21
type input "**********"
click at [390, 343] on span "Mark as paid" at bounding box center [383, 341] width 55 height 9
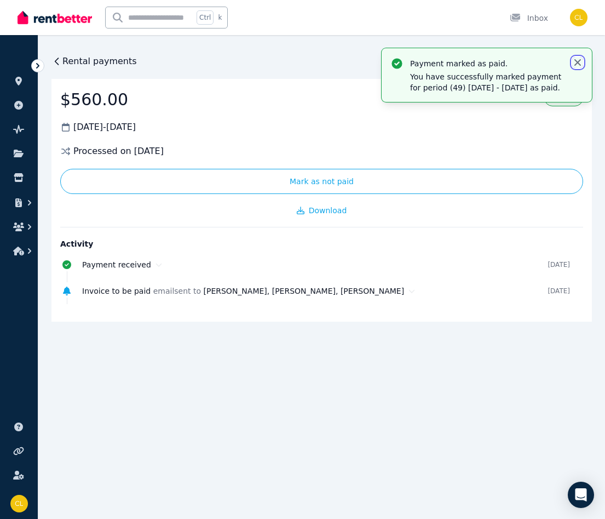
click at [577, 61] on icon "button" at bounding box center [577, 62] width 7 height 7
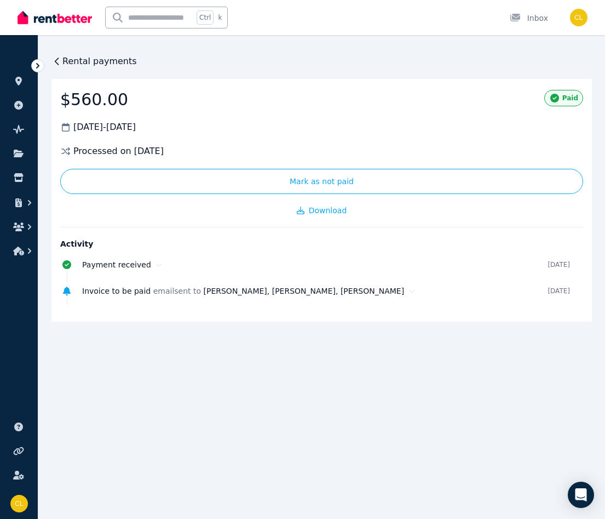
click at [104, 62] on span "Rental payments" at bounding box center [99, 61] width 74 height 13
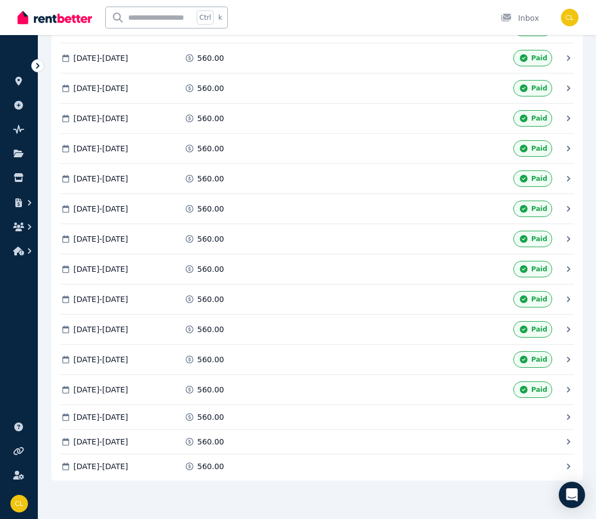
scroll to position [1341, 0]
click at [568, 414] on icon at bounding box center [568, 415] width 3 height 5
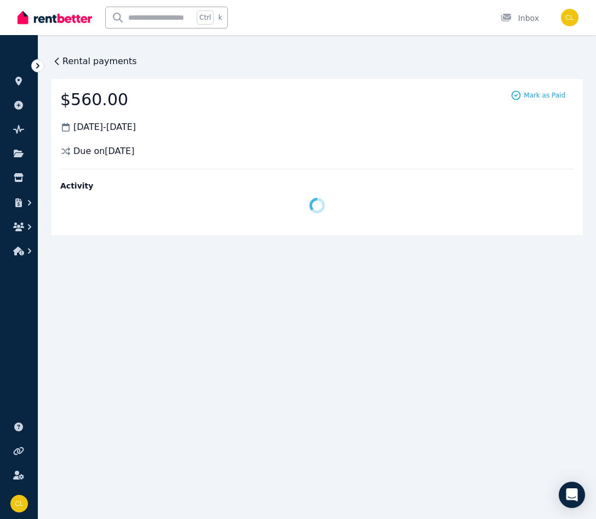
scroll to position [0, 0]
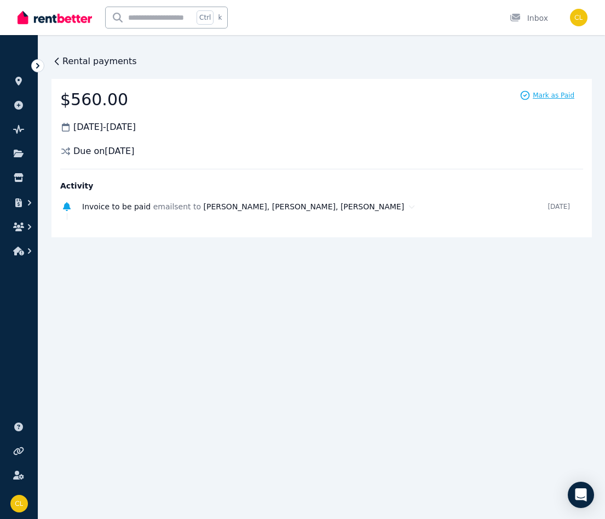
click at [557, 95] on span "Mark as Paid" at bounding box center [554, 95] width 42 height 9
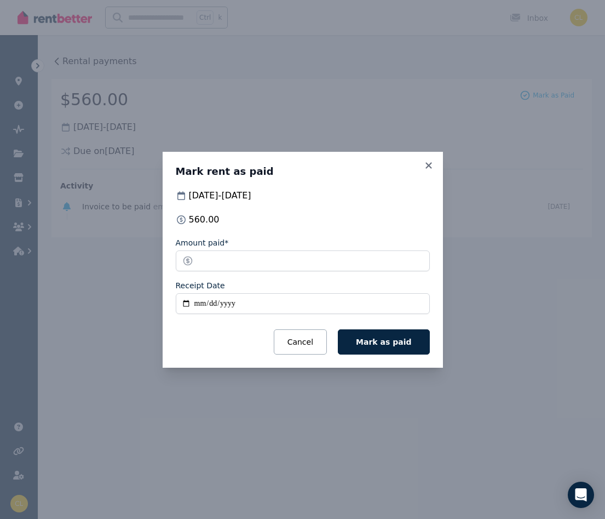
click at [416, 301] on input "Receipt Date" at bounding box center [303, 303] width 254 height 21
type input "**********"
click at [398, 343] on span "Mark as paid" at bounding box center [383, 341] width 55 height 9
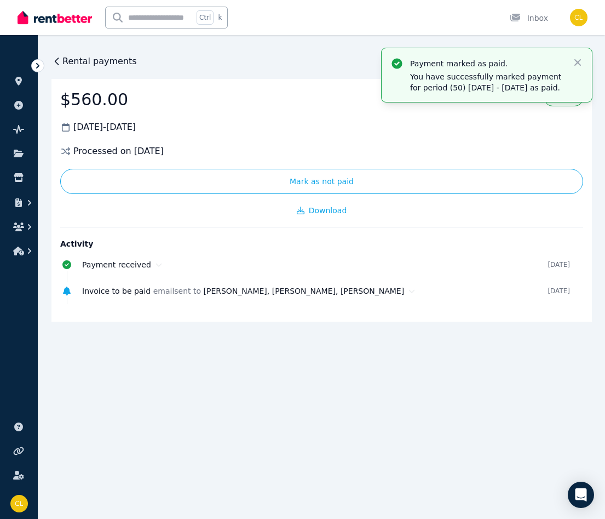
click at [95, 61] on span "Rental payments" at bounding box center [99, 61] width 74 height 13
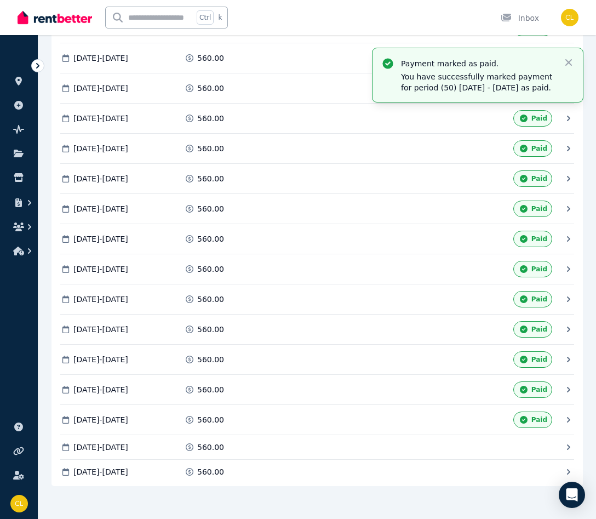
scroll to position [1357, 0]
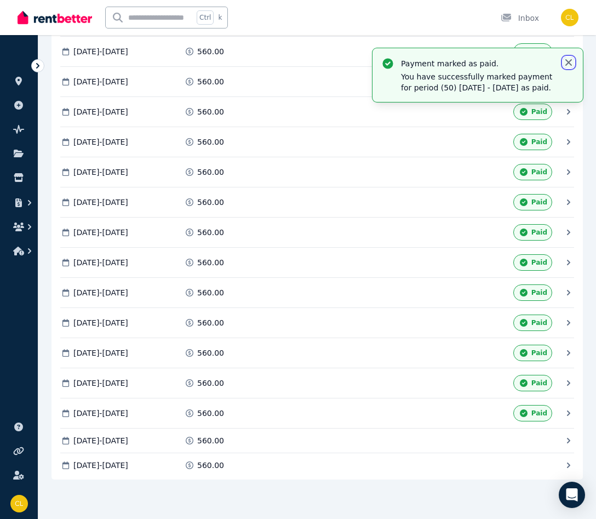
click at [568, 59] on icon "button" at bounding box center [568, 62] width 11 height 11
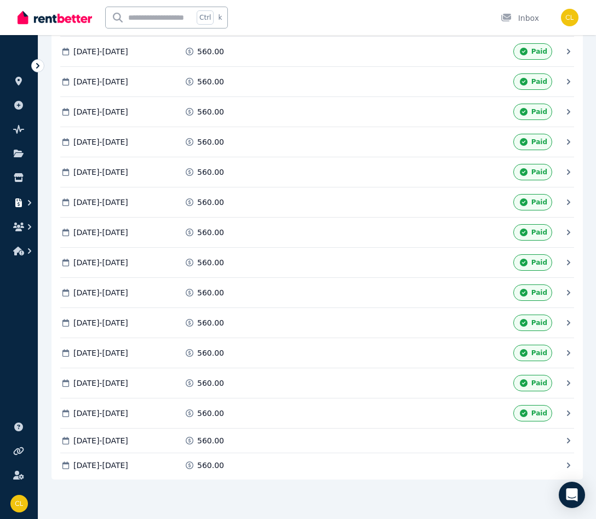
click at [19, 200] on icon "button" at bounding box center [18, 202] width 7 height 9
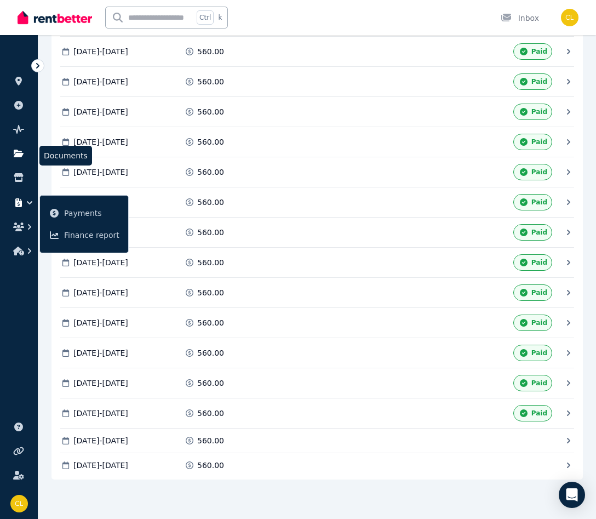
click at [17, 153] on icon at bounding box center [19, 153] width 10 height 8
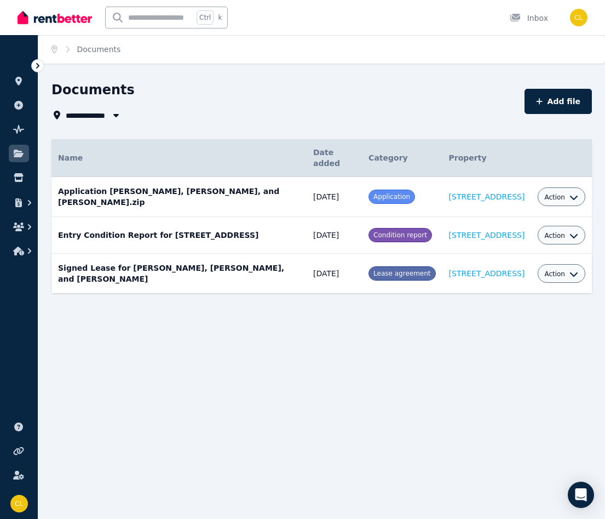
click at [573, 272] on icon "button" at bounding box center [573, 273] width 9 height 9
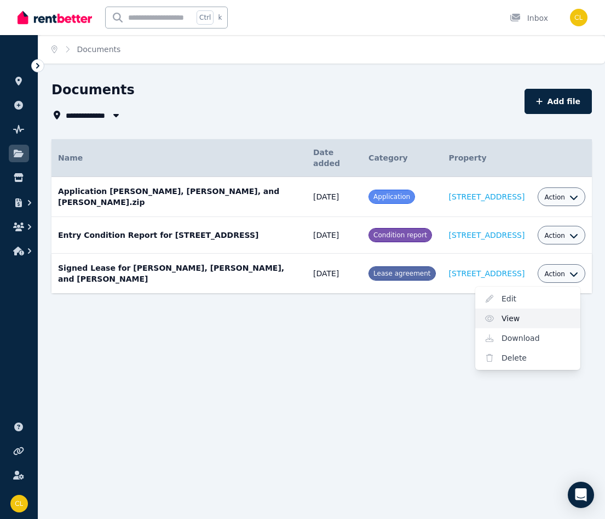
click at [506, 319] on link "View" at bounding box center [527, 318] width 105 height 20
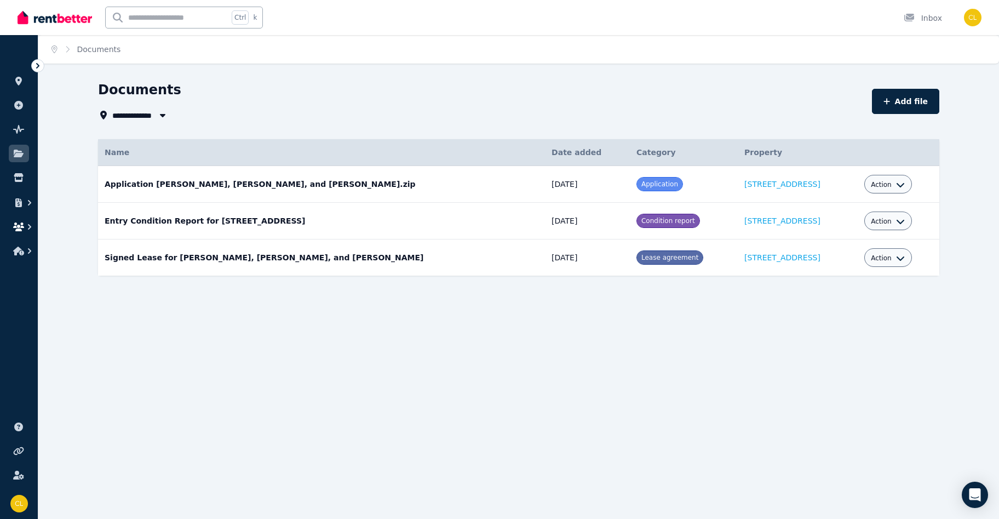
click at [16, 226] on icon "button" at bounding box center [18, 226] width 11 height 9
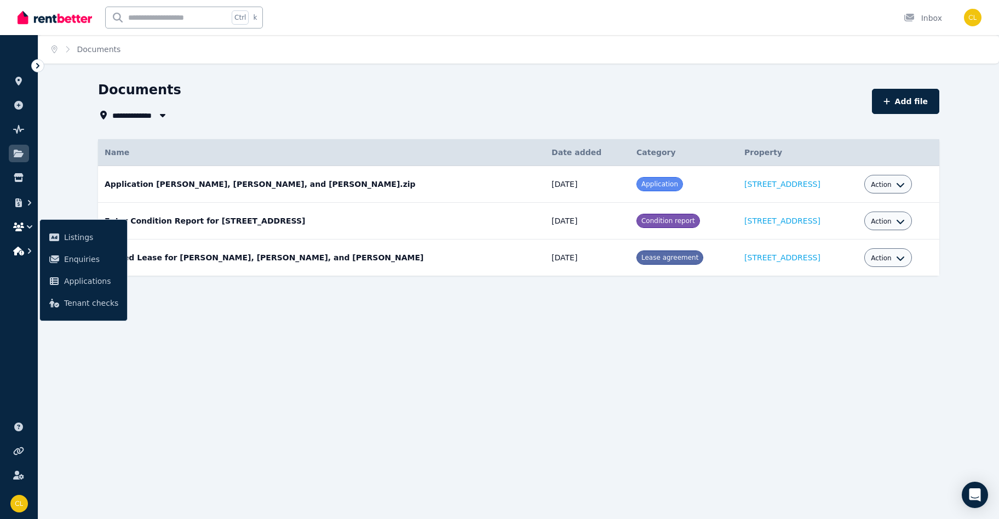
click at [14, 247] on icon "button" at bounding box center [18, 250] width 11 height 9
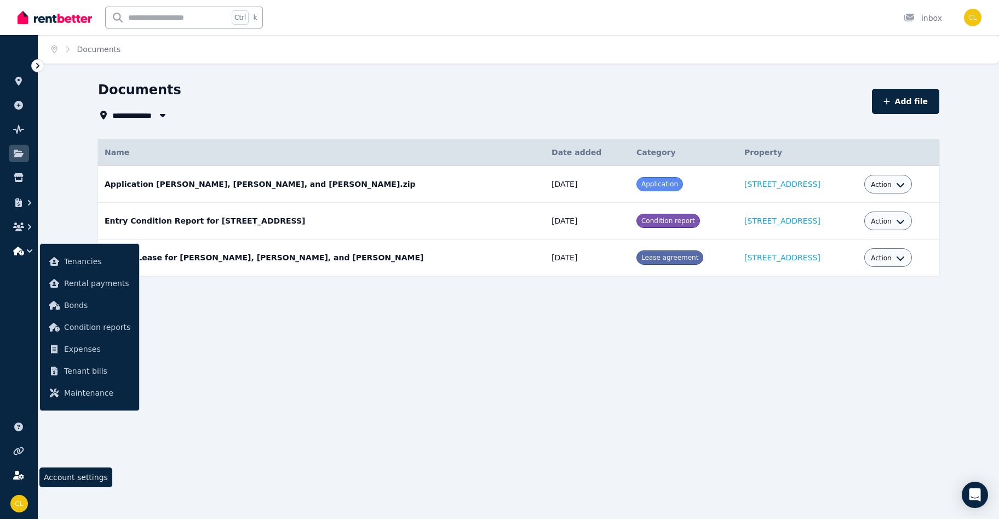
click at [19, 476] on icon at bounding box center [18, 474] width 10 height 9
